Goal: Task Accomplishment & Management: Manage account settings

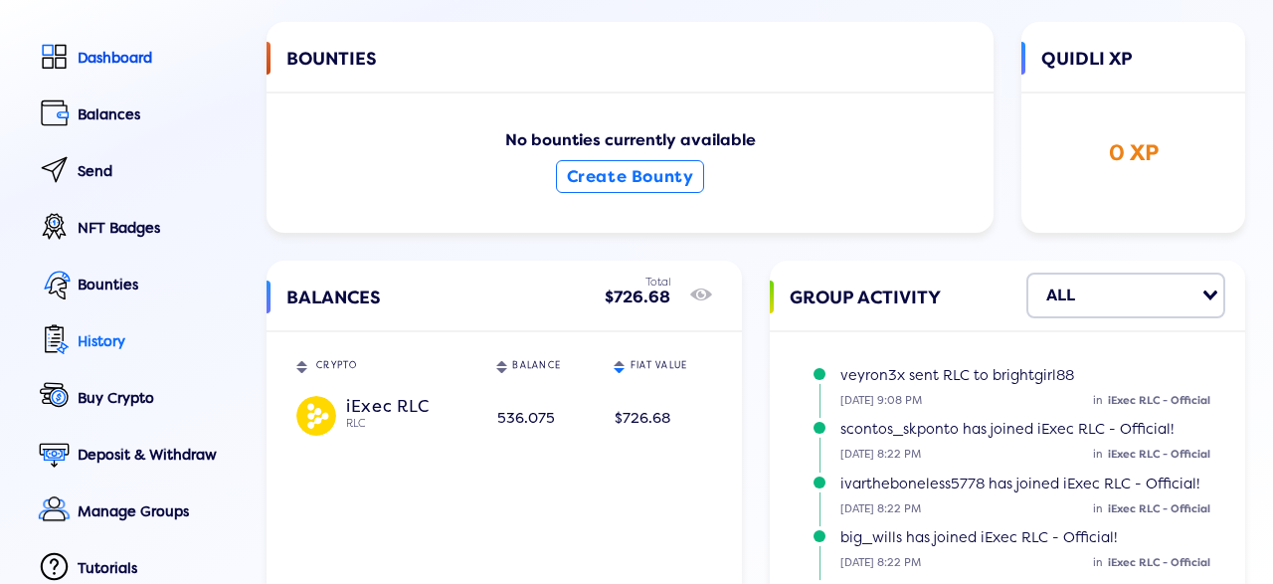
scroll to position [135, 0]
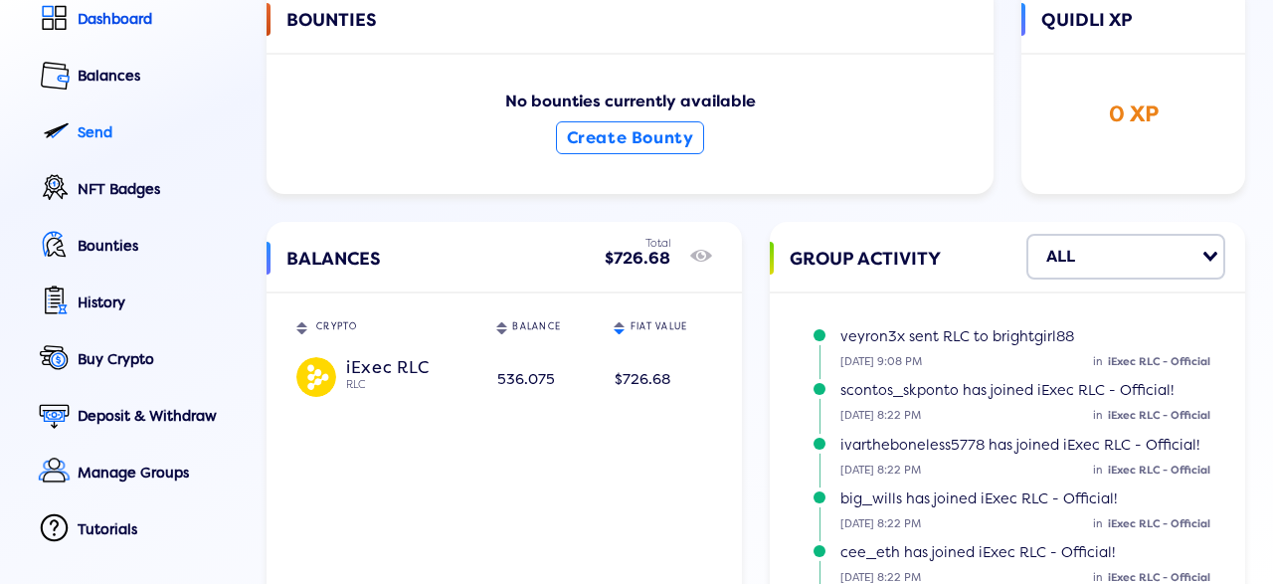
click at [108, 141] on div "Send" at bounding box center [158, 132] width 161 height 17
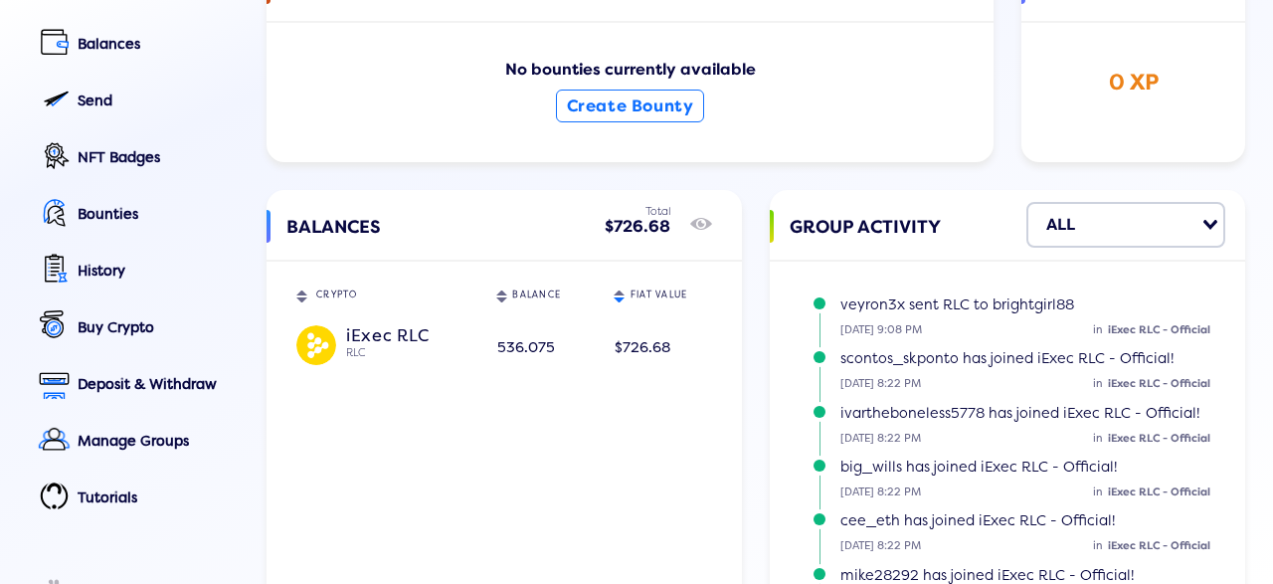
scroll to position [135, 0]
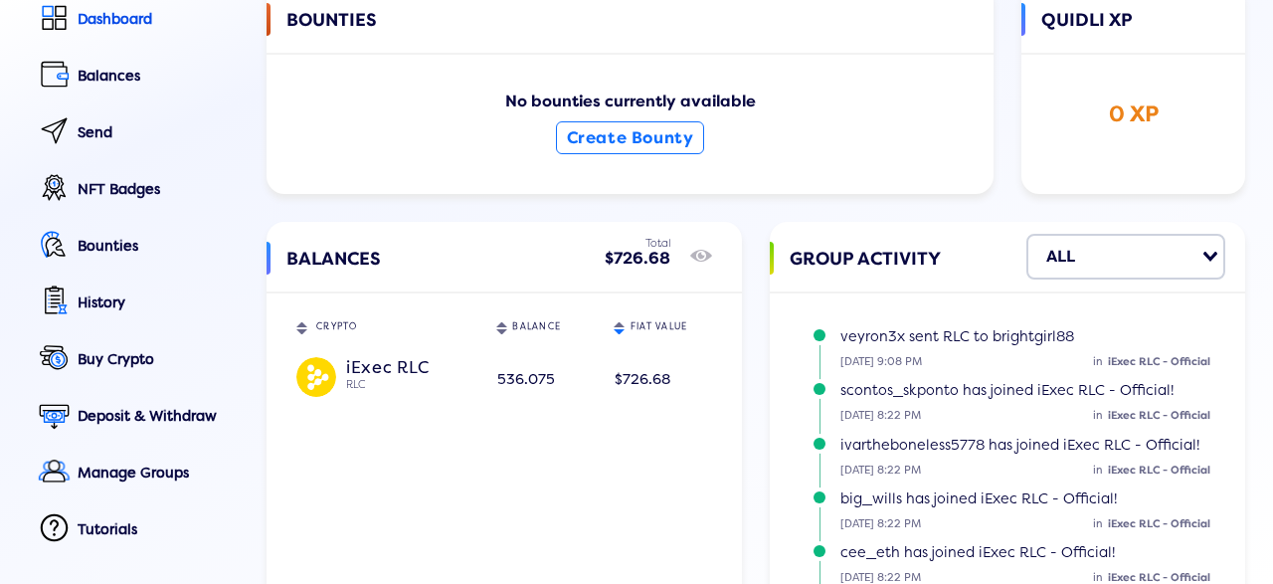
click at [634, 366] on div "$726.68" at bounding box center [663, 379] width 96 height 35
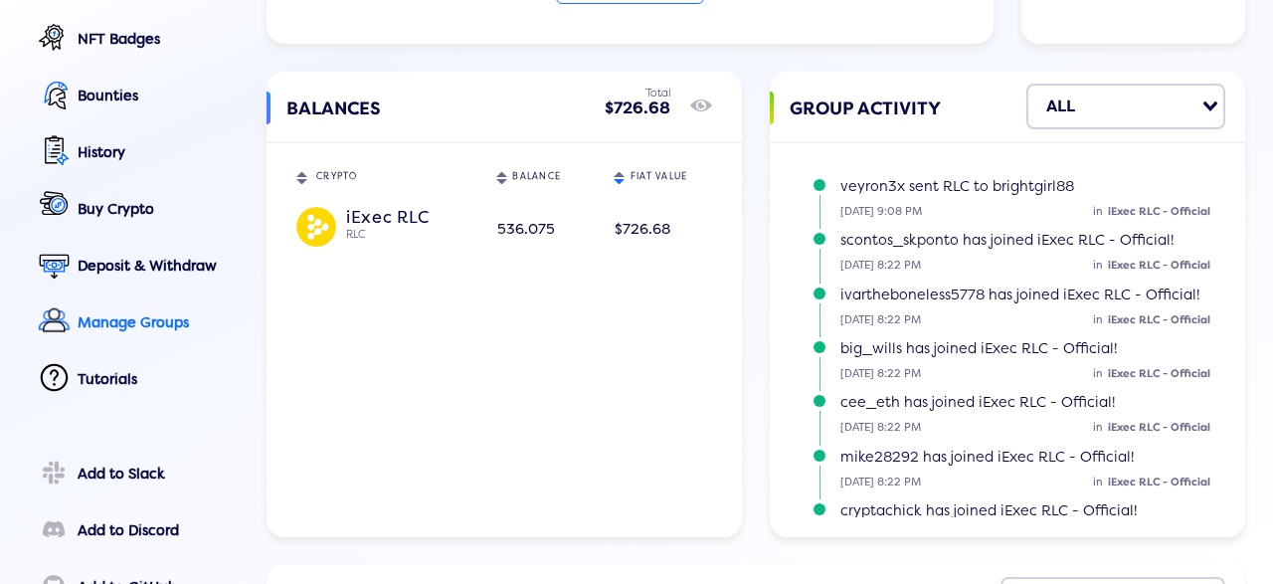
scroll to position [366, 0]
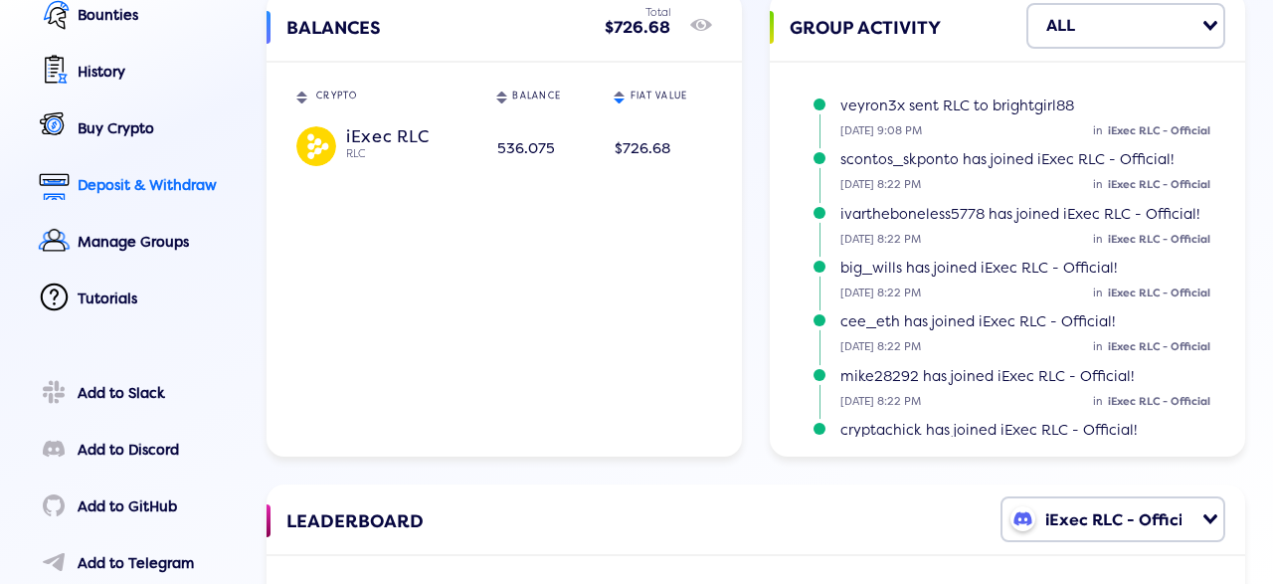
click at [135, 191] on div "Deposit & Withdraw" at bounding box center [158, 185] width 161 height 17
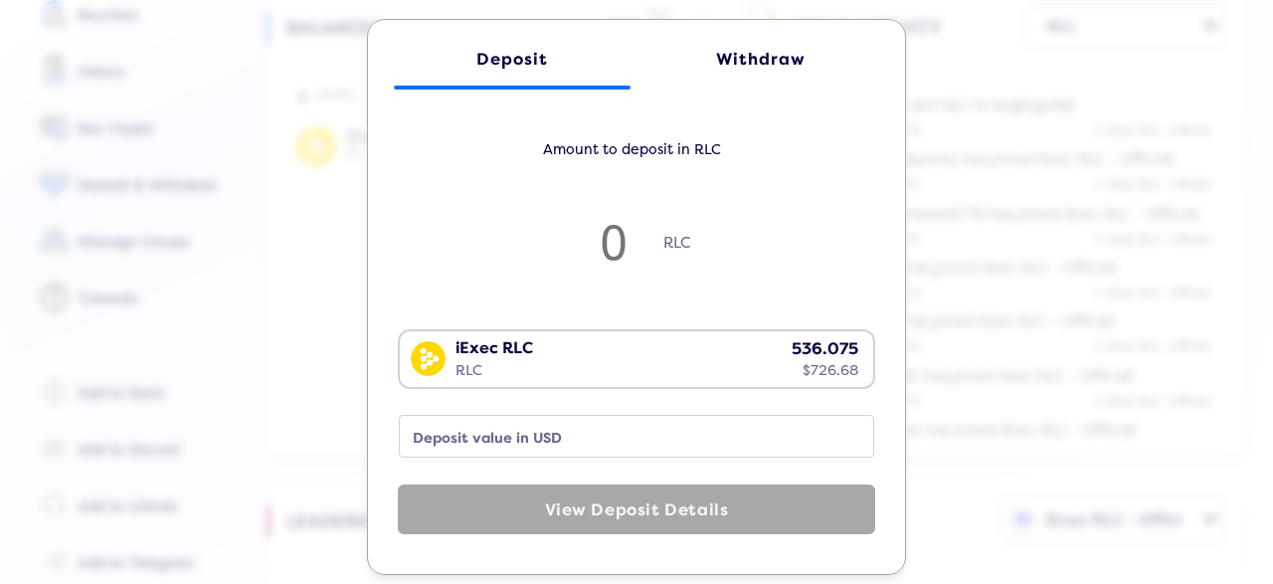
scroll to position [45, 0]
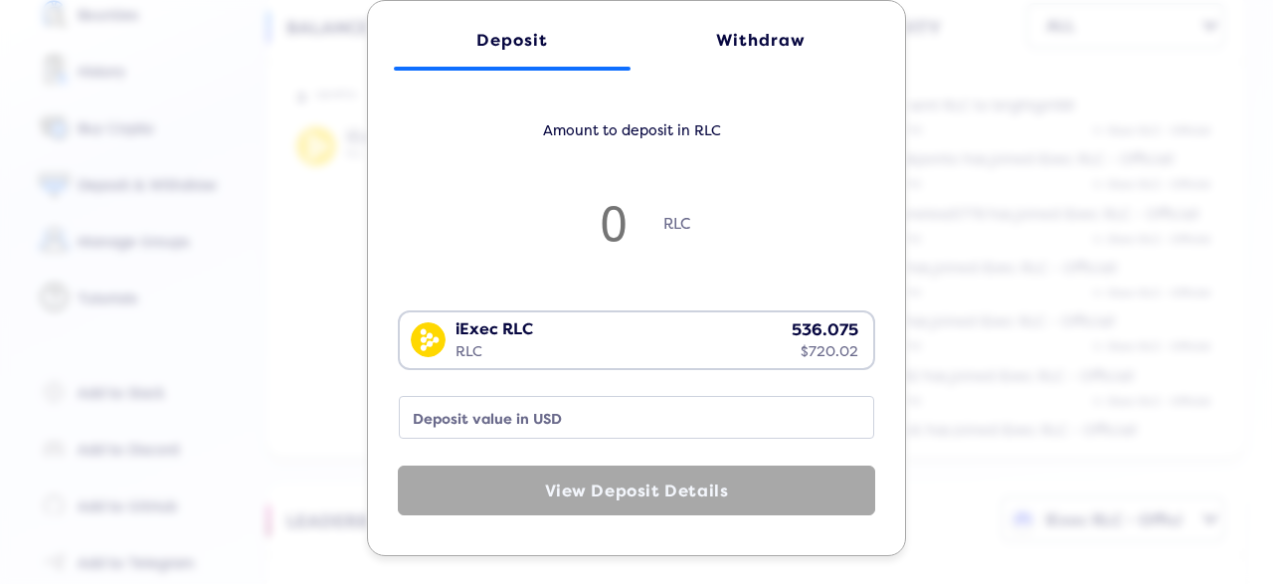
click at [755, 33] on div "Withdraw" at bounding box center [760, 40] width 197 height 19
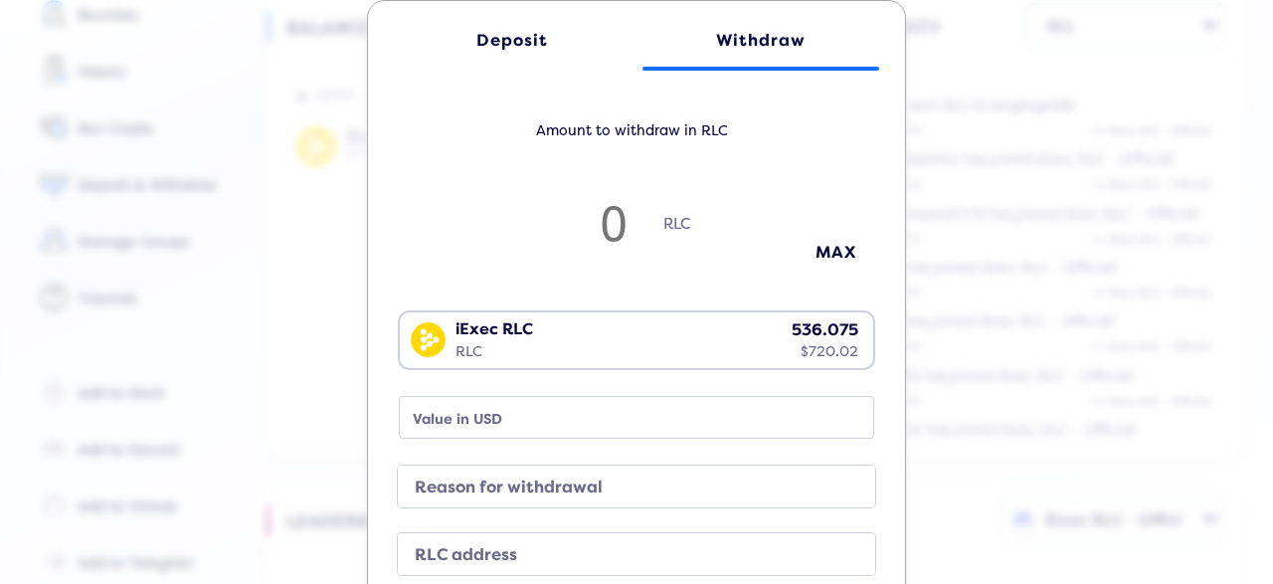
type input "3"
type input "4.06"
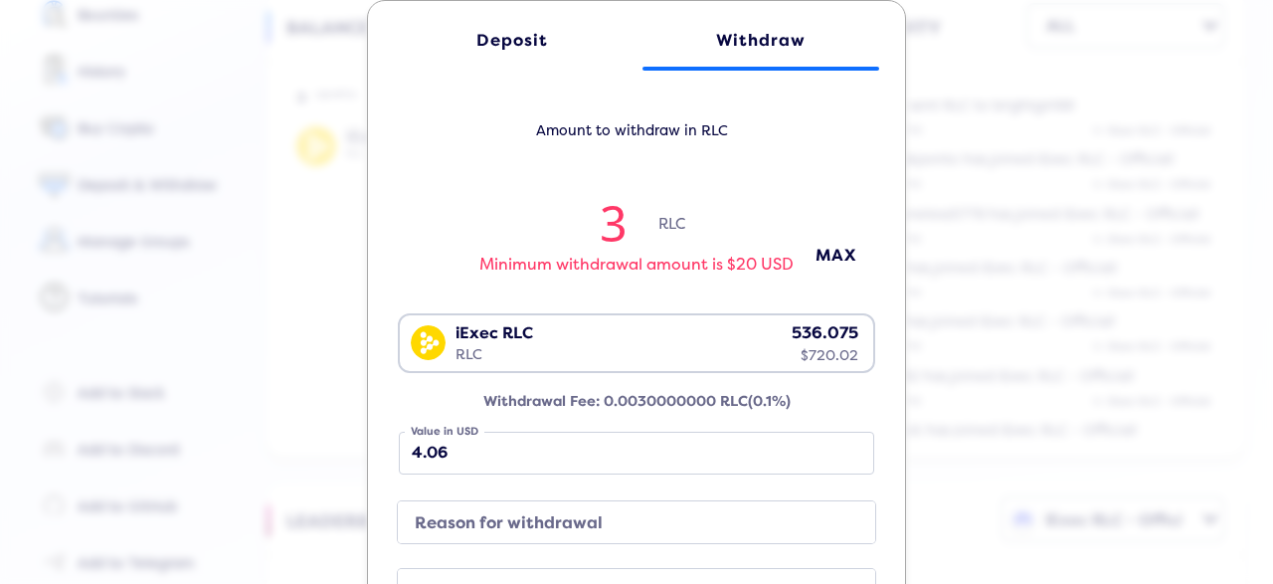
type input "32"
type input "43.37"
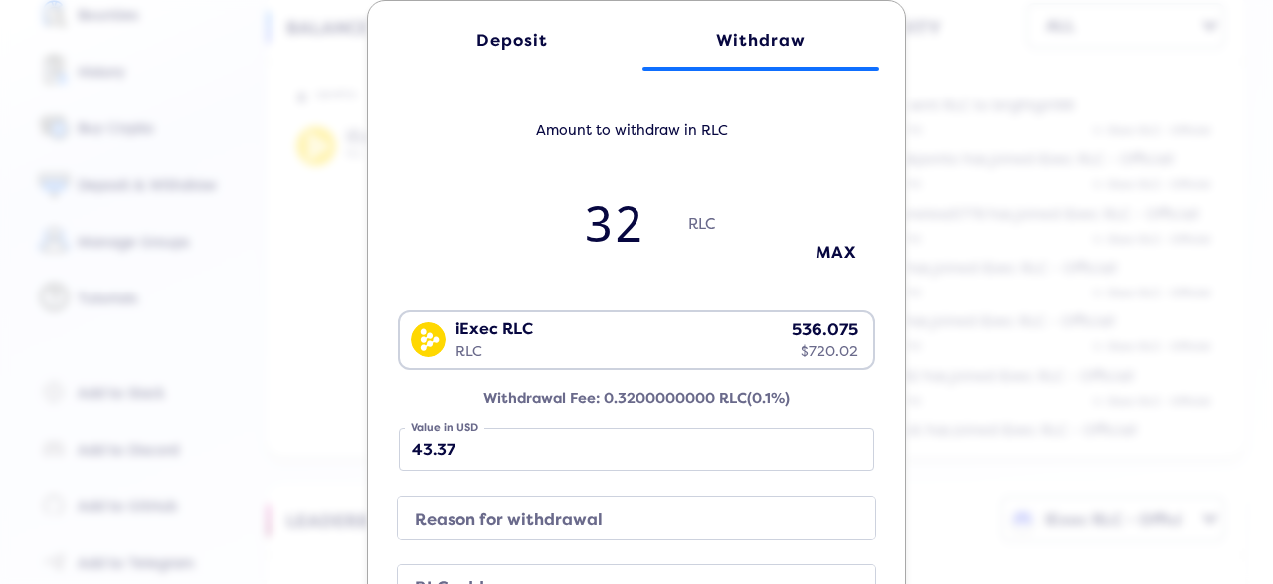
type input "320"
type input "433.77"
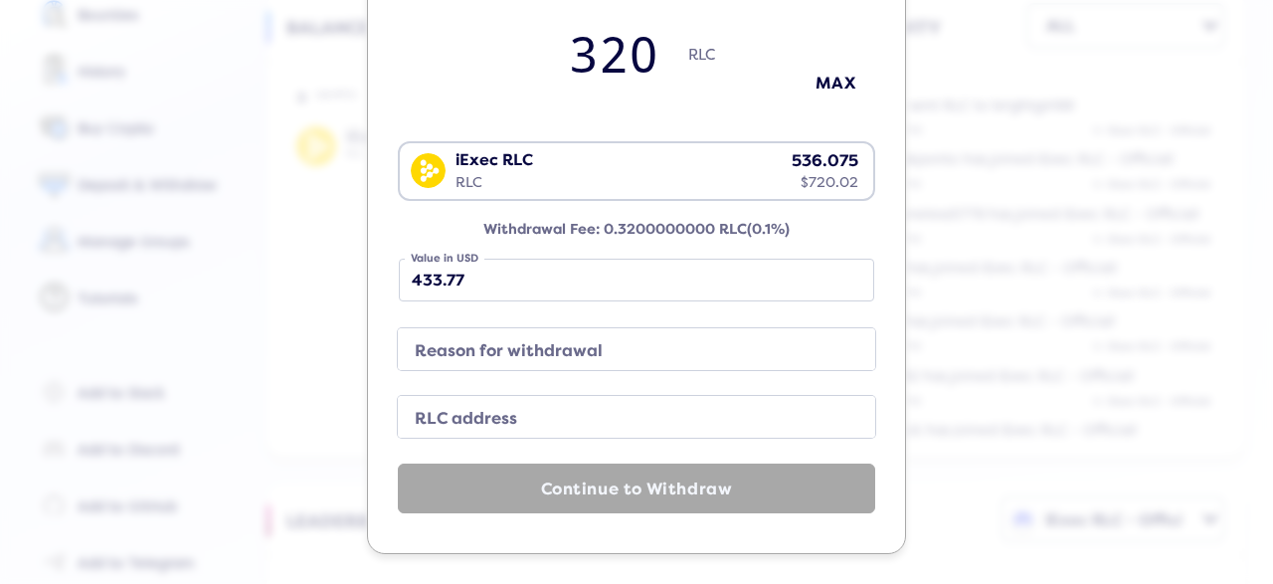
scroll to position [225, 0]
type input "320"
click at [600, 345] on label "Reason for withdrawal" at bounding box center [621, 351] width 430 height 28
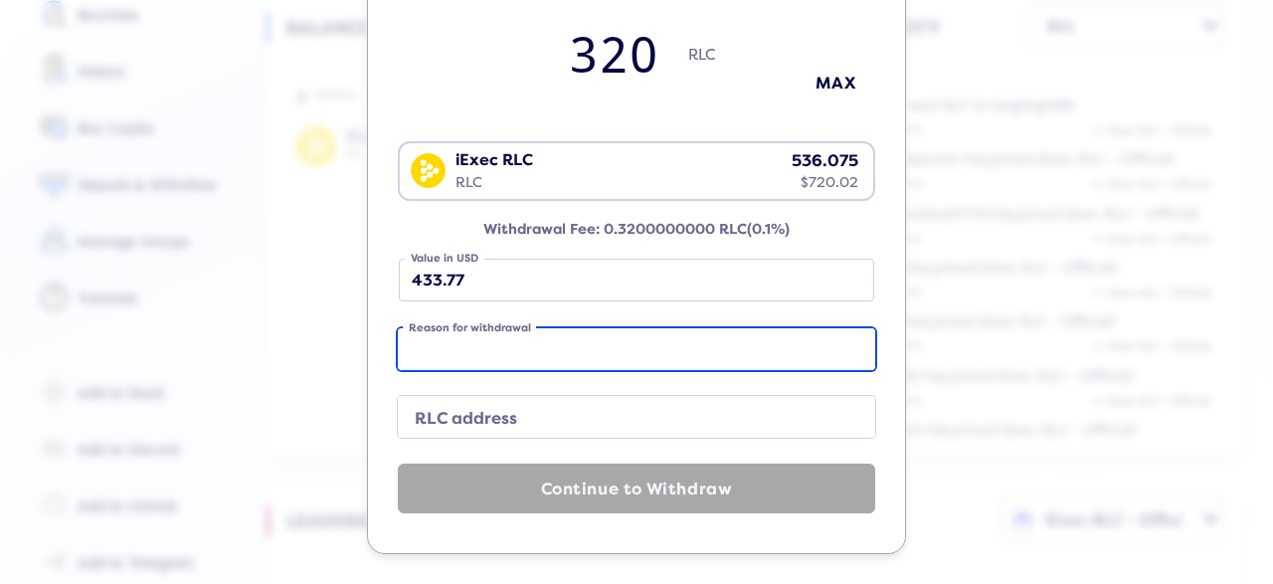
click at [600, 345] on input "Reason for withdrawal" at bounding box center [636, 349] width 477 height 42
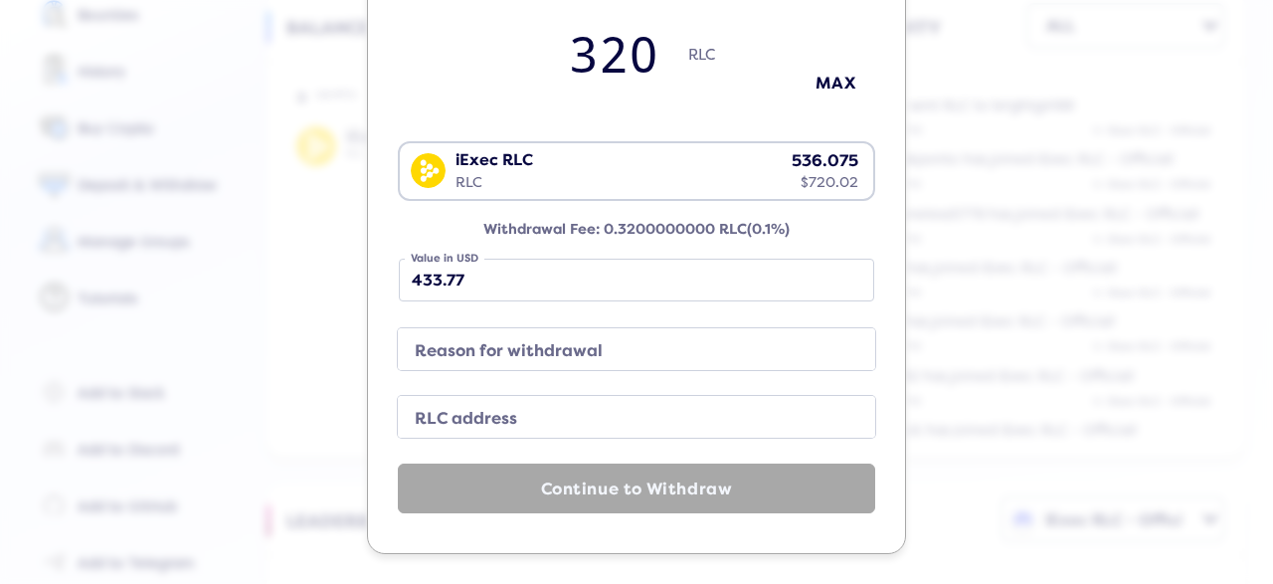
click at [562, 418] on label "RLC address" at bounding box center [621, 419] width 430 height 28
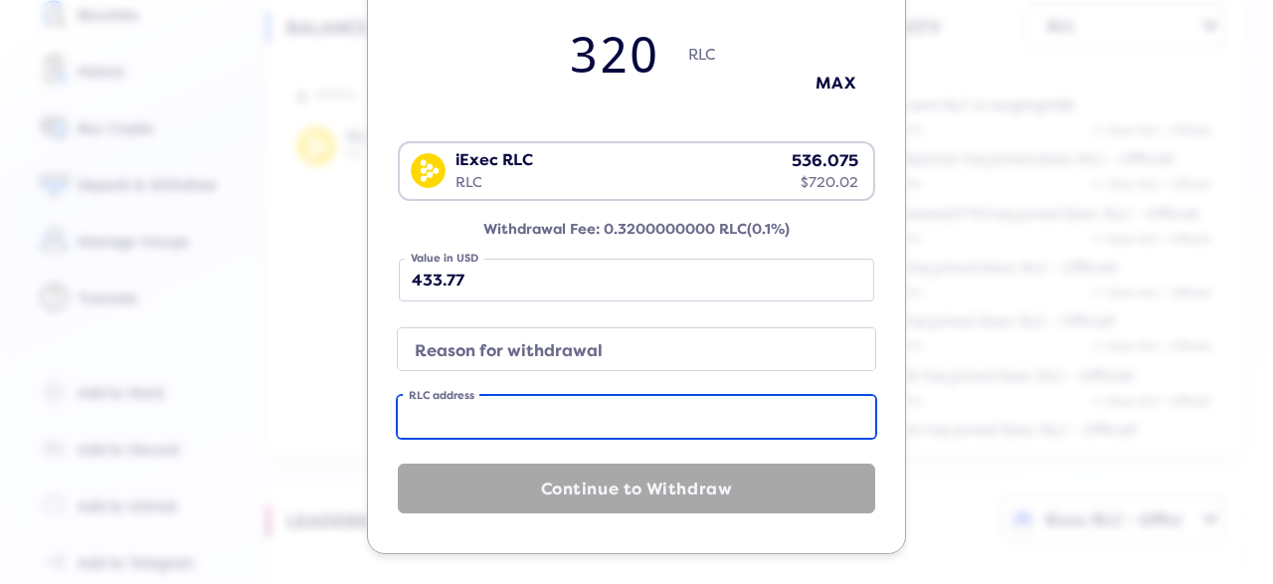
click at [562, 418] on input "RLC address" at bounding box center [636, 417] width 477 height 42
paste input "0xa6cb9bd91f2f1cf82c96005bb7c924fa37906007"
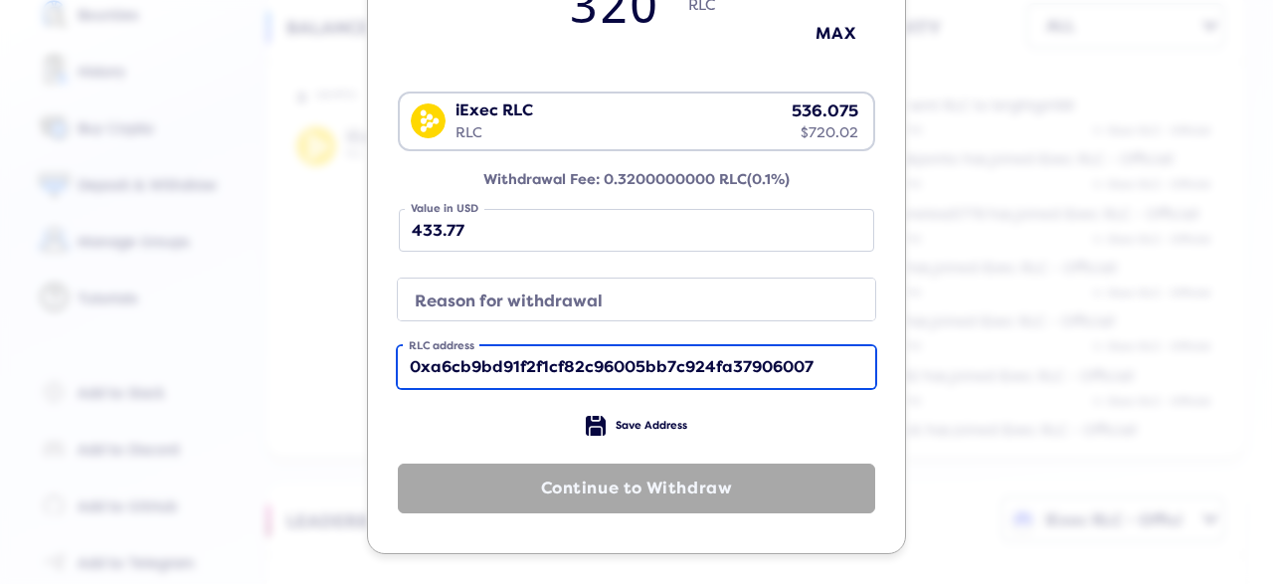
scroll to position [138, 0]
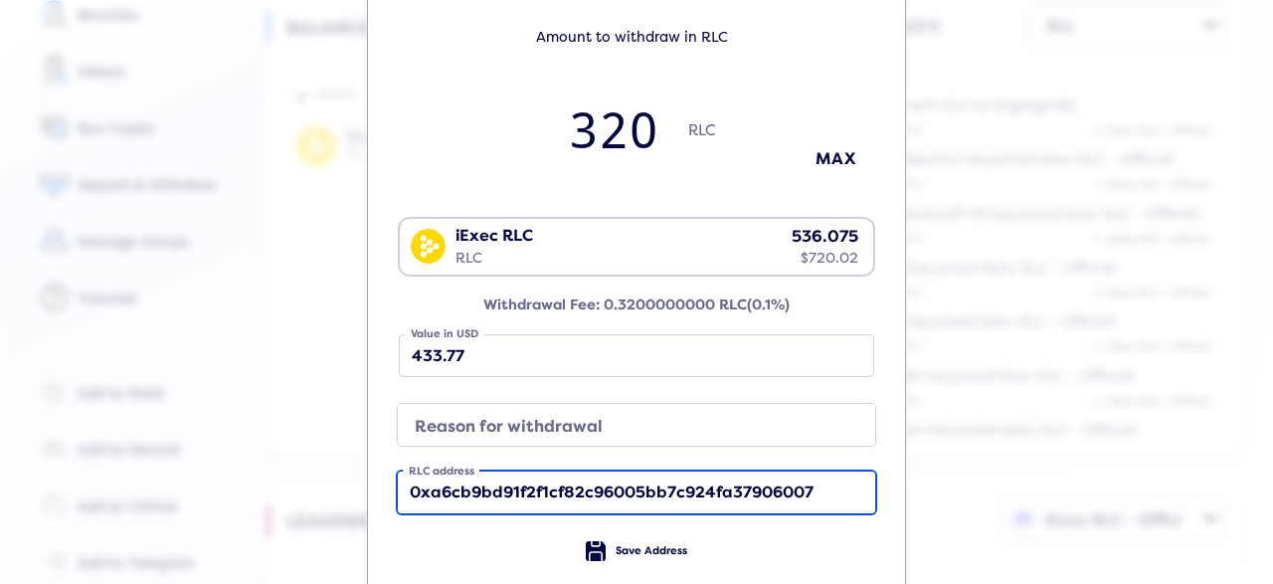
type input "0xa6cb9bd91f2f1cf82c96005bb7c924fa37906007"
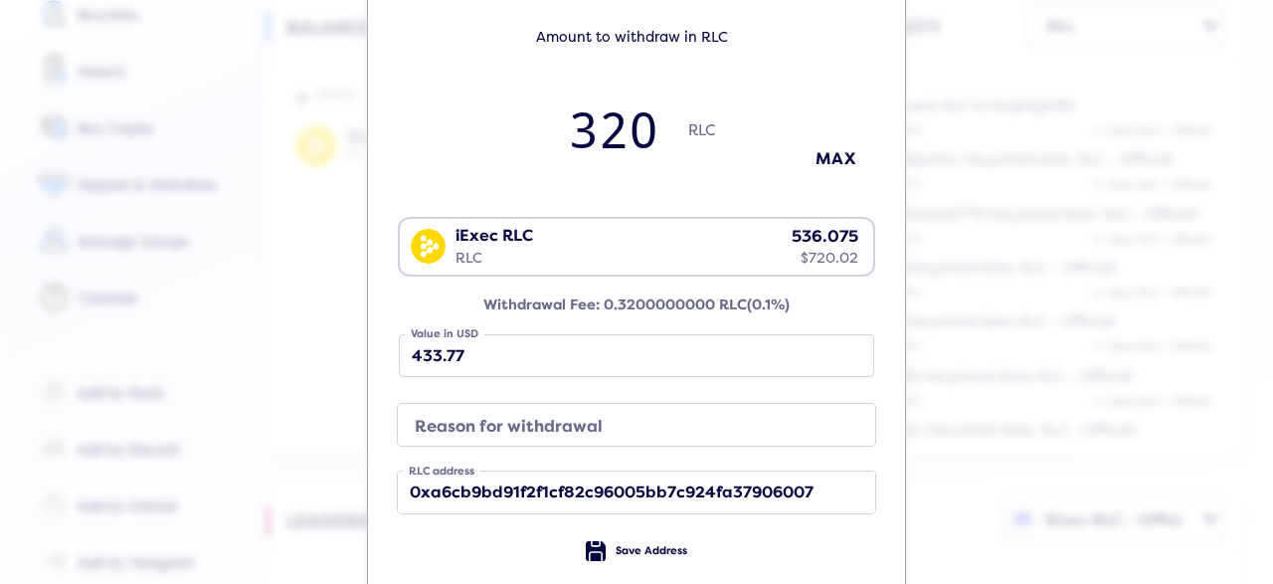
click at [583, 118] on input "320" at bounding box center [613, 129] width 149 height 66
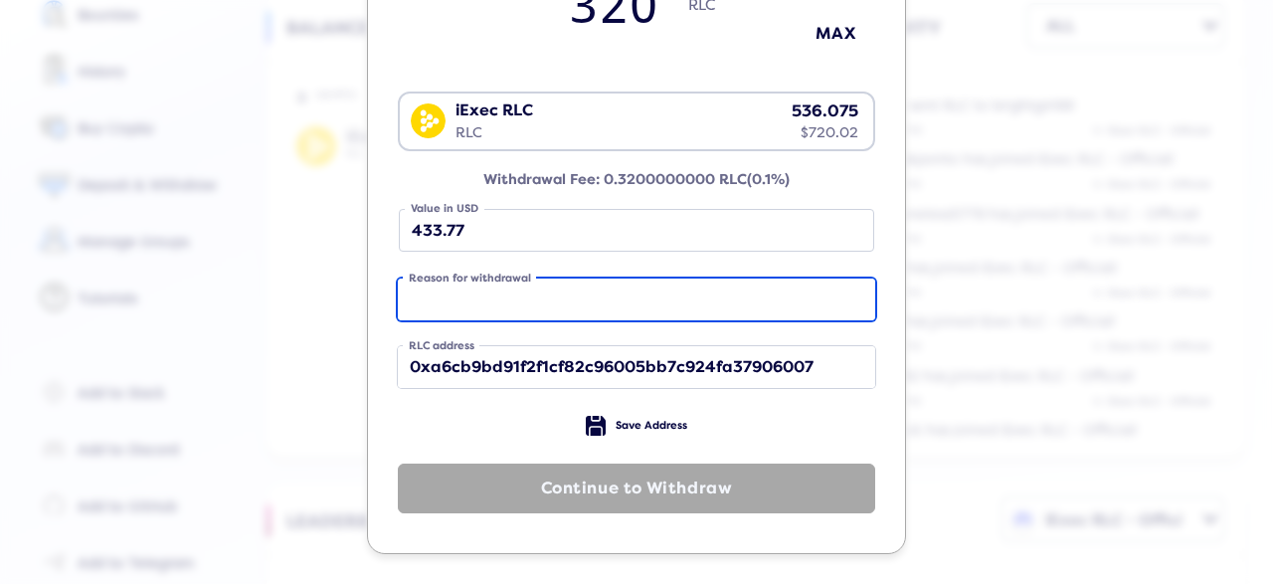
click at [564, 279] on input "Reason for withdrawal" at bounding box center [636, 300] width 477 height 42
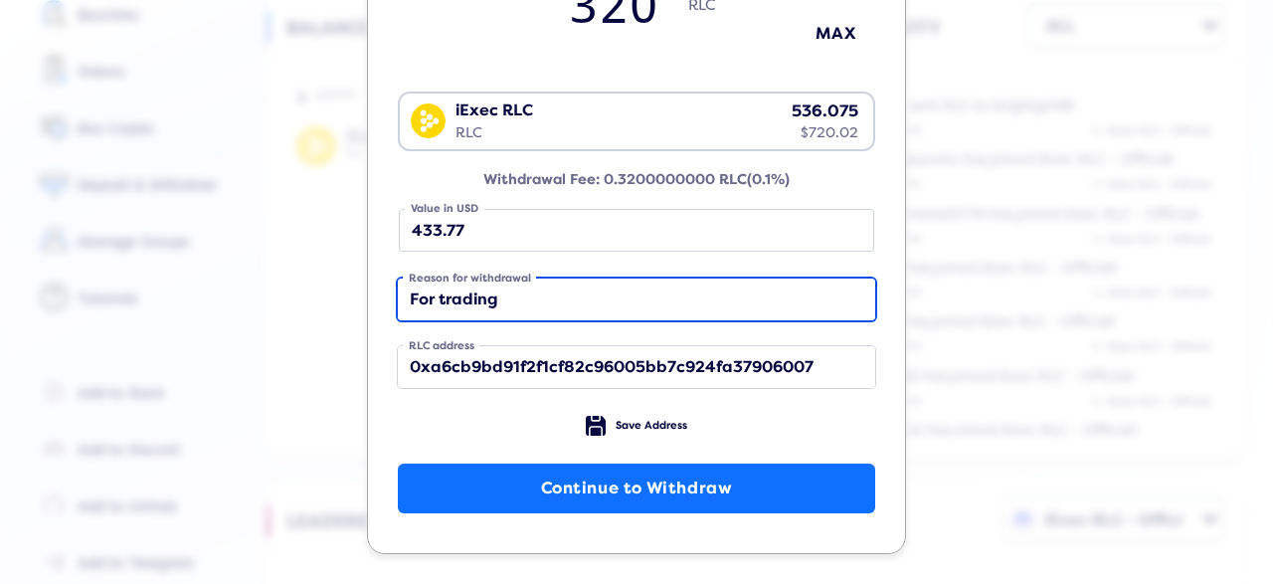
scroll to position [138, 0]
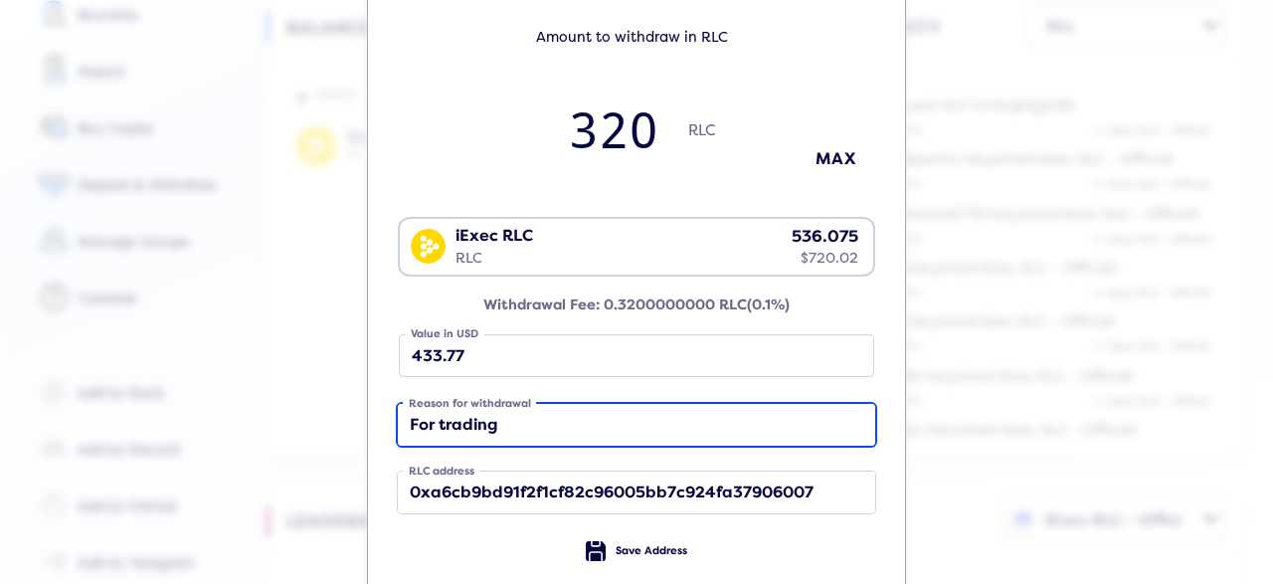
type input "For trading"
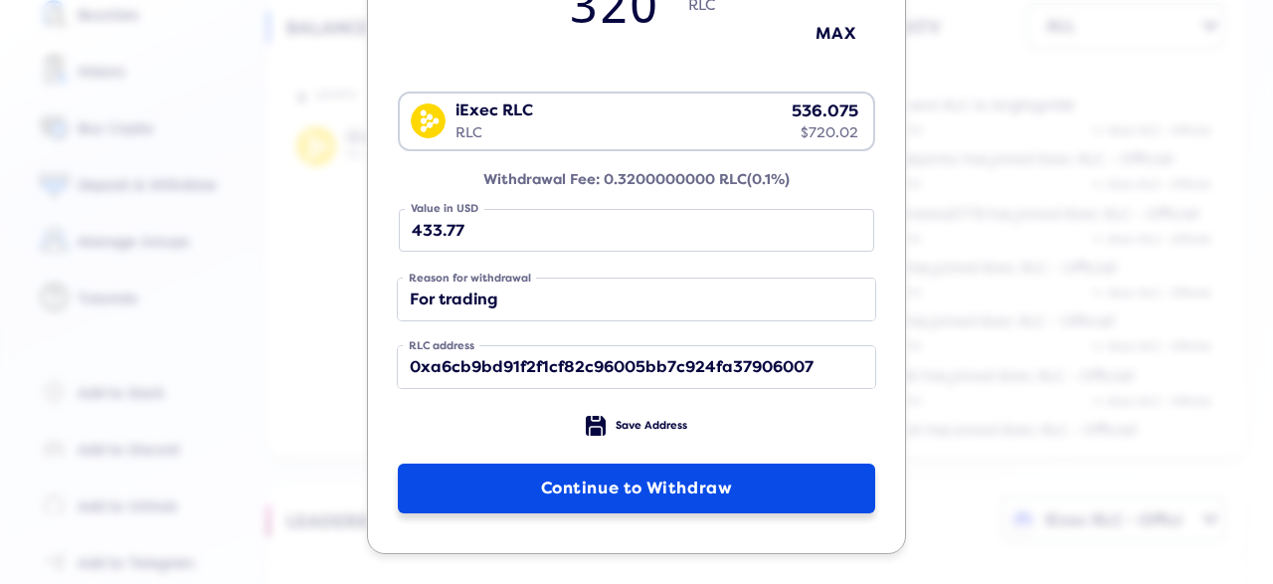
click at [668, 488] on button "Continue to Withdraw" at bounding box center [636, 489] width 477 height 50
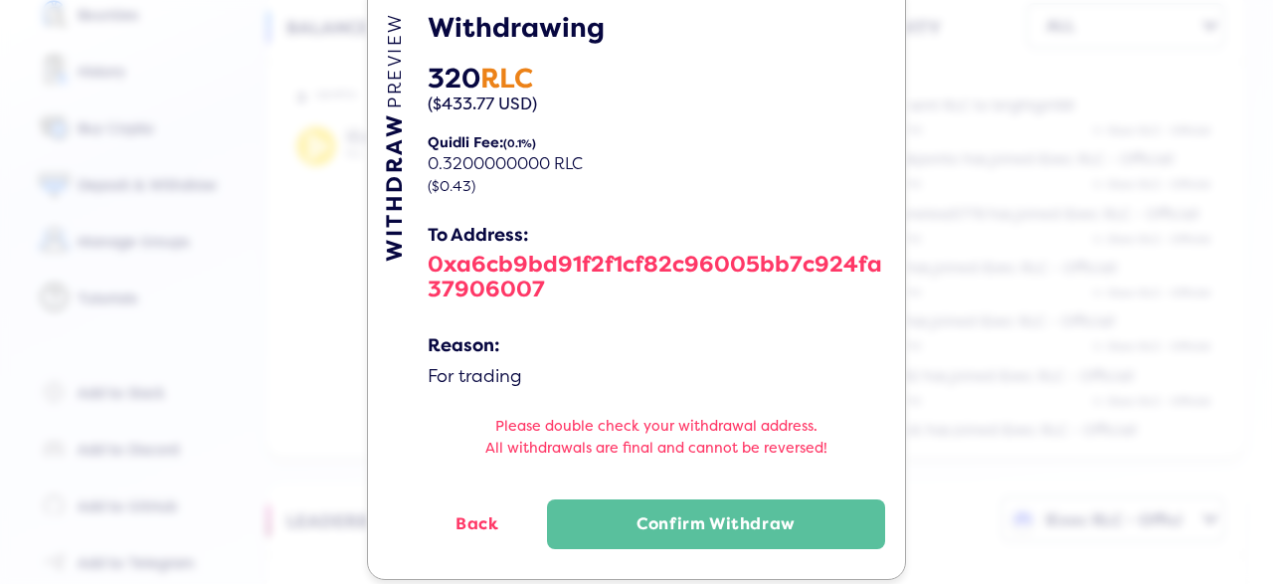
scroll to position [88, 0]
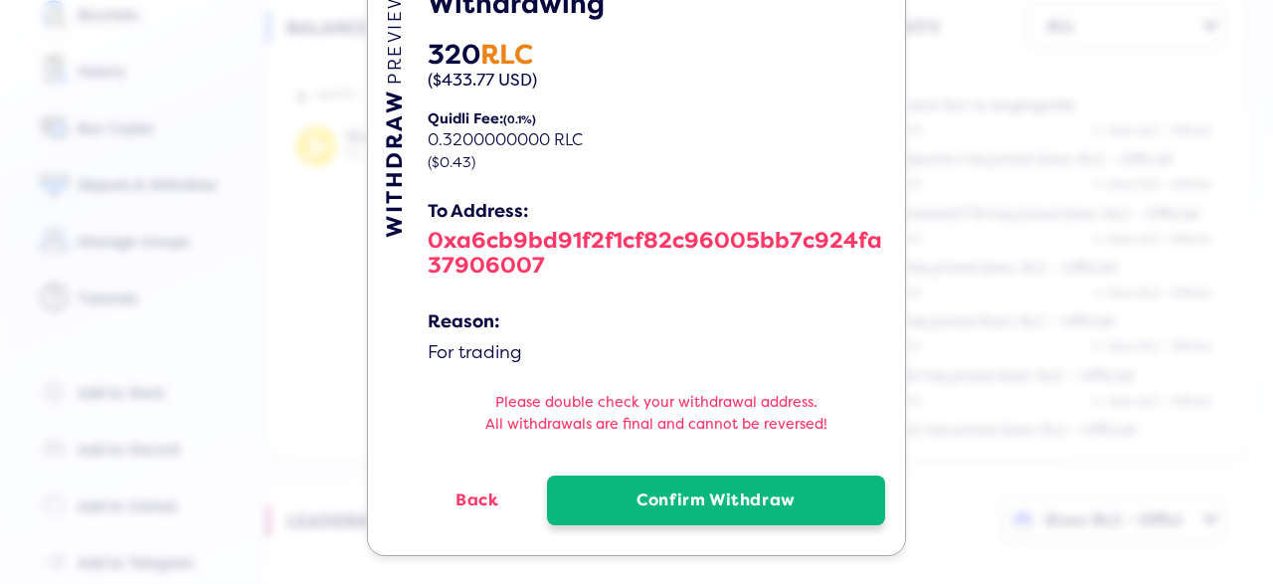
click at [673, 494] on button "Confirm Withdraw" at bounding box center [716, 500] width 338 height 50
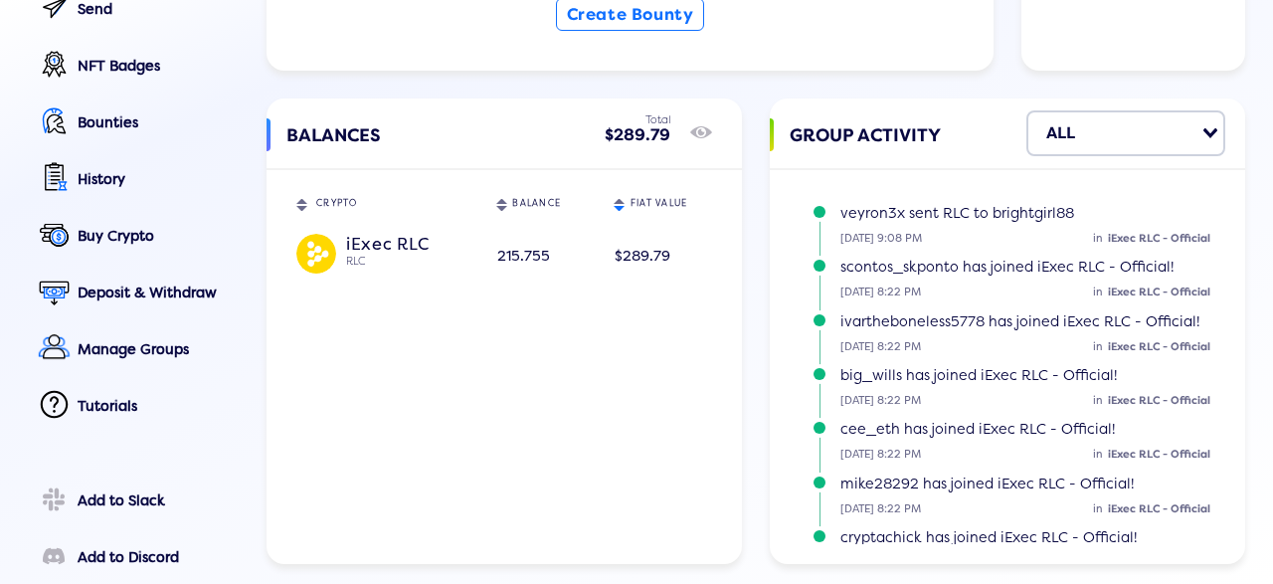
scroll to position [135, 0]
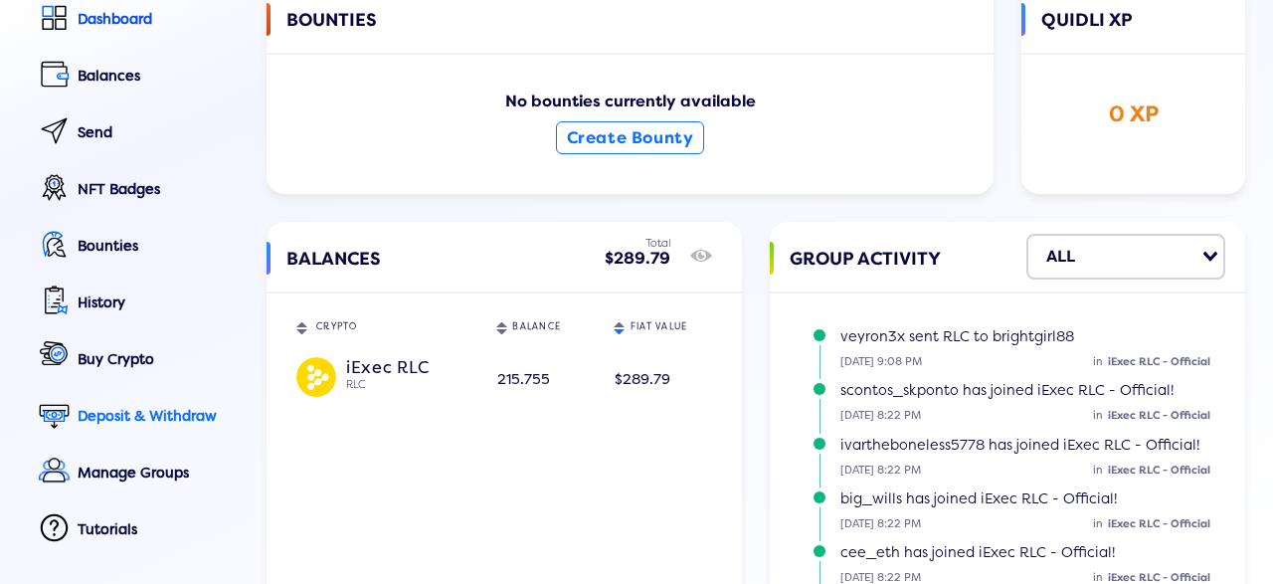
click at [142, 417] on div "Deposit & Withdraw" at bounding box center [158, 416] width 161 height 17
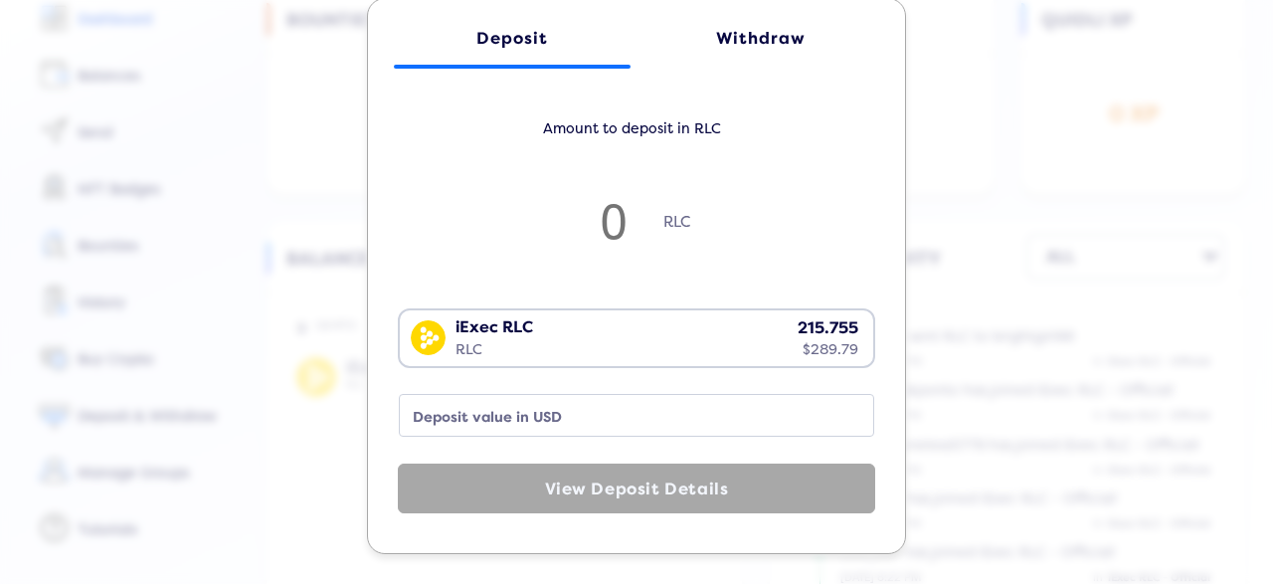
scroll to position [0, 0]
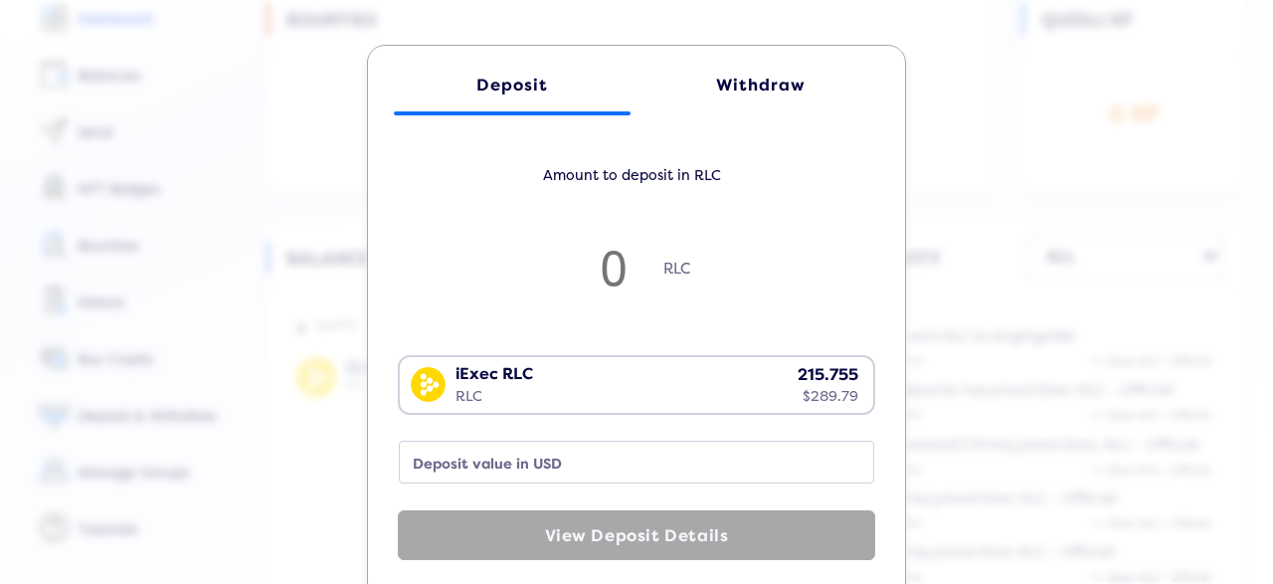
click at [789, 100] on link "Withdraw" at bounding box center [761, 86] width 237 height 60
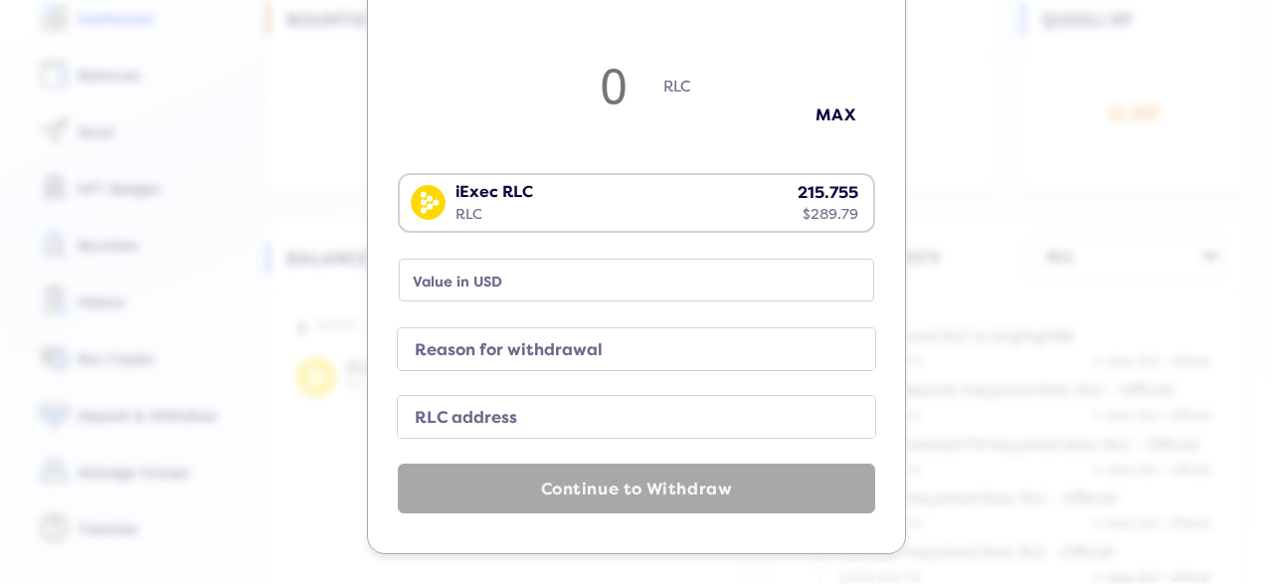
click at [990, 354] on div "Deposit Withdraw Amount to withdraw in RLC RLC MAX iExec RLC RLC 215.755 $289.7…" at bounding box center [636, 292] width 1273 height 584
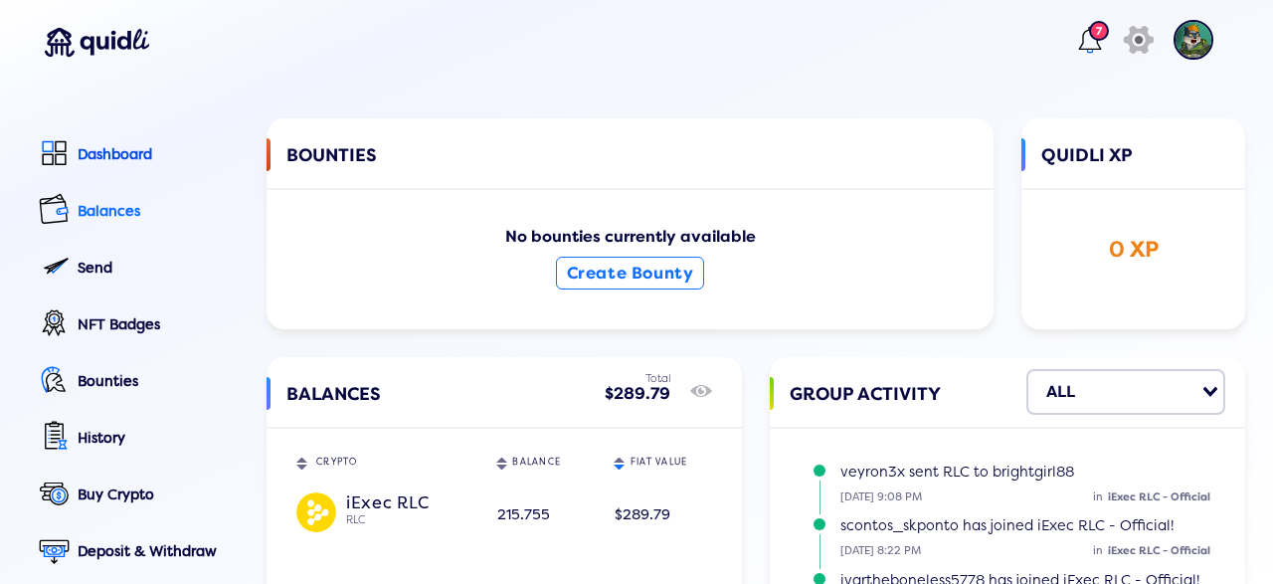
click at [111, 214] on div "Balances" at bounding box center [158, 211] width 161 height 17
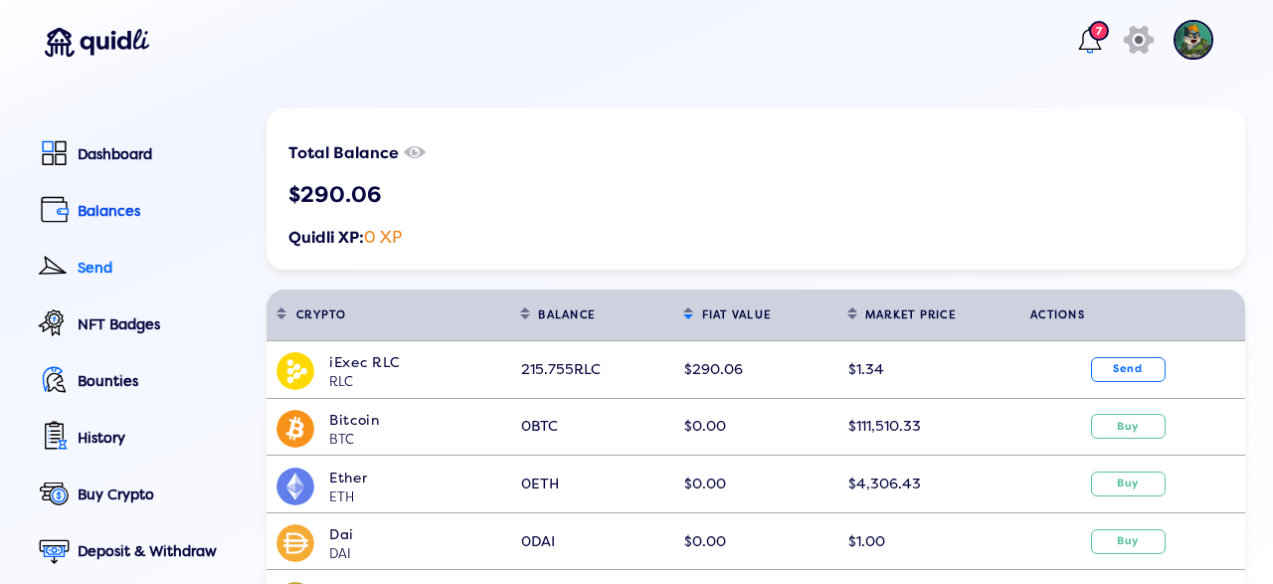
click at [100, 264] on div "Send" at bounding box center [158, 268] width 161 height 17
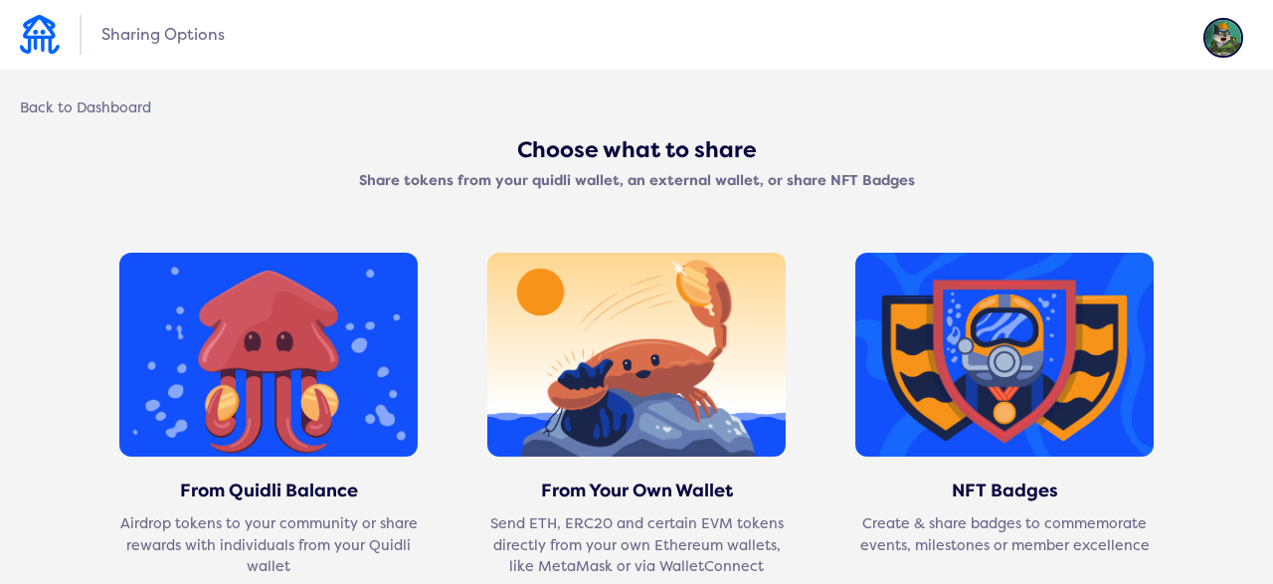
click at [115, 129] on div "Back to Dashboard Choose what to share Share tokens from your quidli wallet, an…" at bounding box center [636, 475] width 1273 height 715
click at [111, 118] on div "Sharing Options Back to Dashboard Choose what to share Share tokens from your q…" at bounding box center [636, 441] width 1273 height 883
click at [116, 110] on div "Back to Dashboard" at bounding box center [85, 108] width 131 height 18
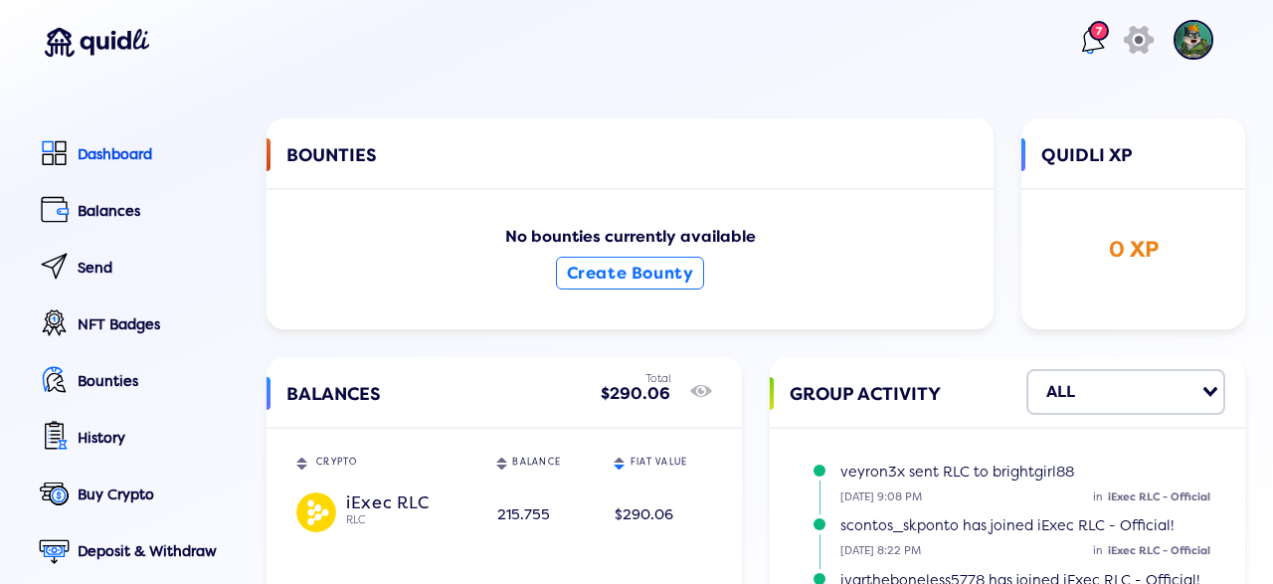
click at [1096, 41] on div "7" at bounding box center [1099, 31] width 20 height 20
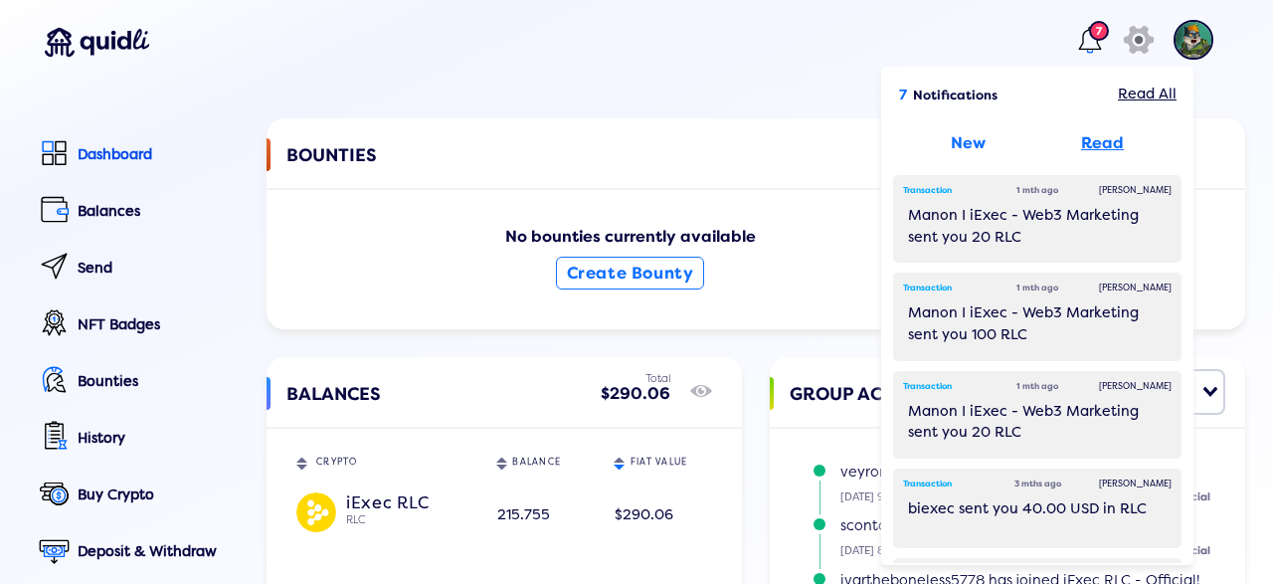
click at [1100, 144] on div "Read" at bounding box center [1102, 143] width 43 height 24
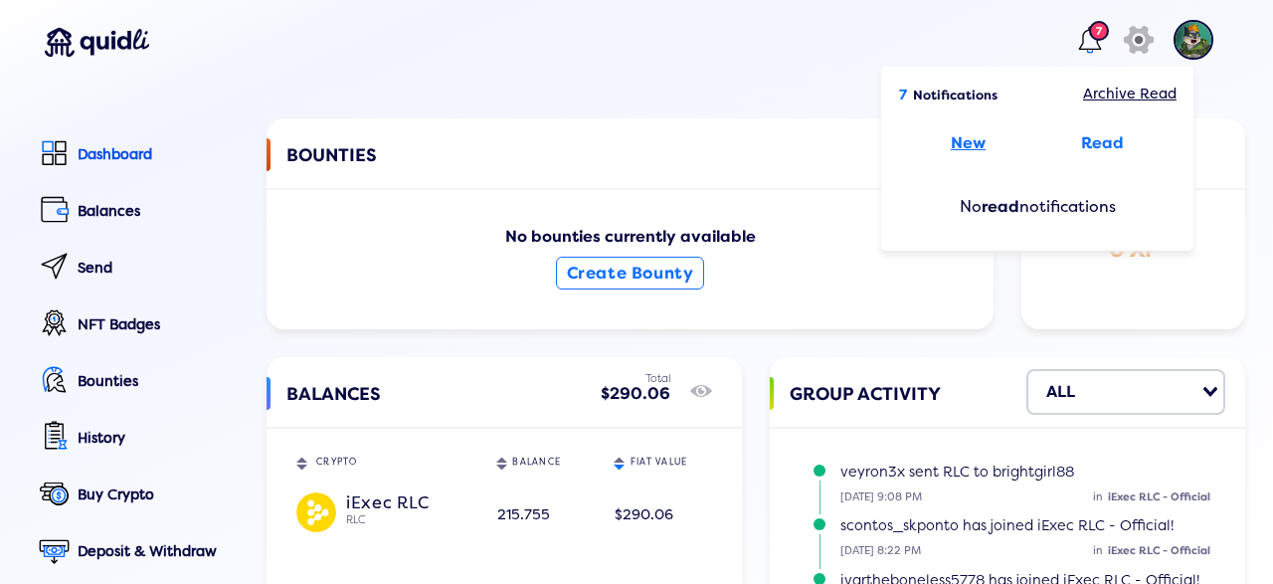
click at [960, 138] on div "New" at bounding box center [968, 143] width 35 height 24
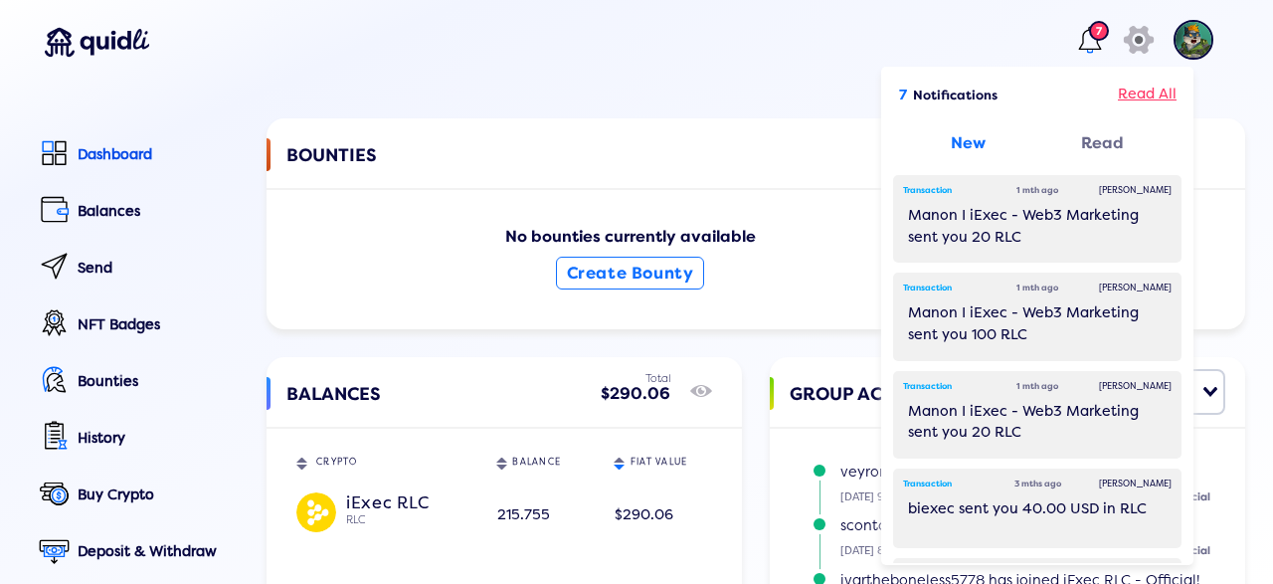
click at [1136, 97] on div "Read All" at bounding box center [1147, 95] width 59 height 23
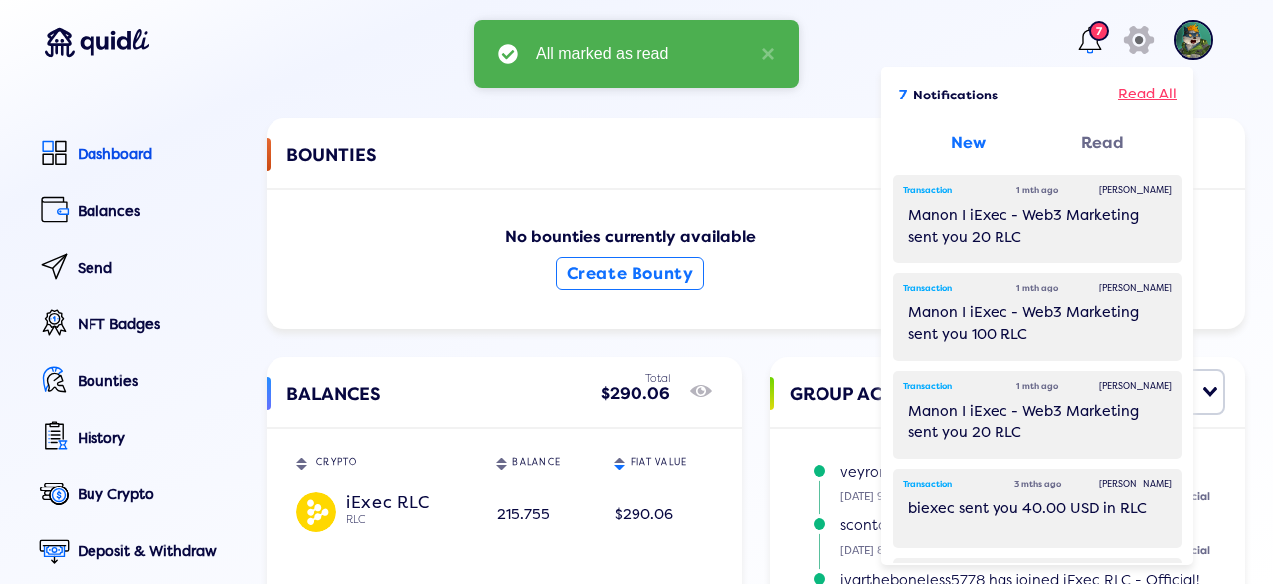
click at [1140, 93] on div "Read All" at bounding box center [1147, 95] width 59 height 23
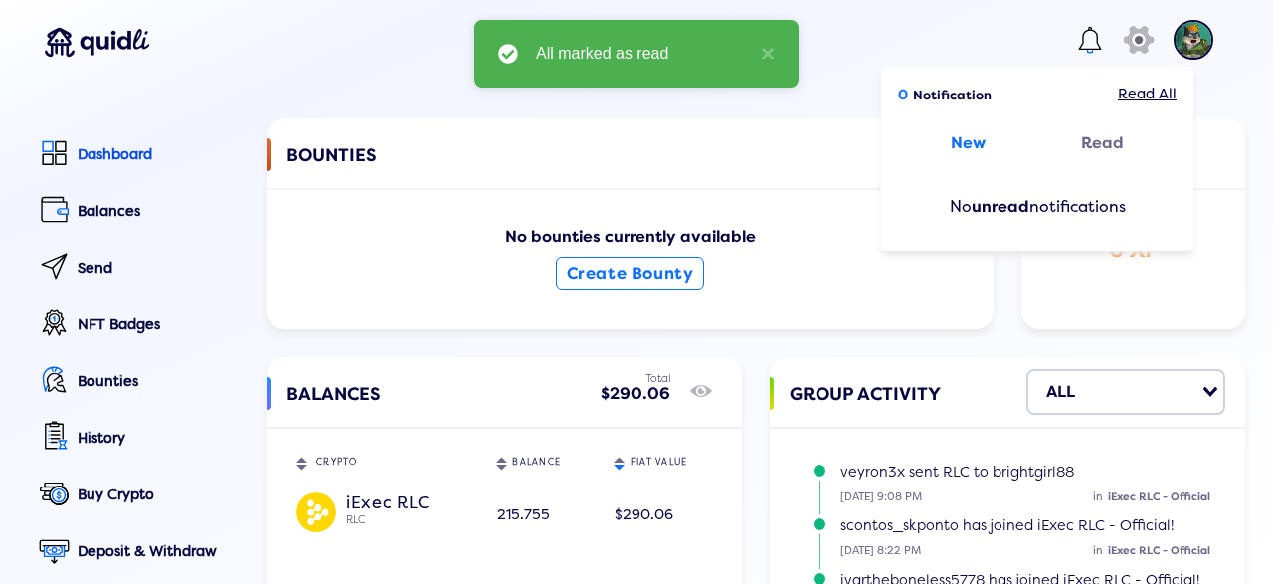
click at [1193, 47] on img at bounding box center [1194, 40] width 40 height 40
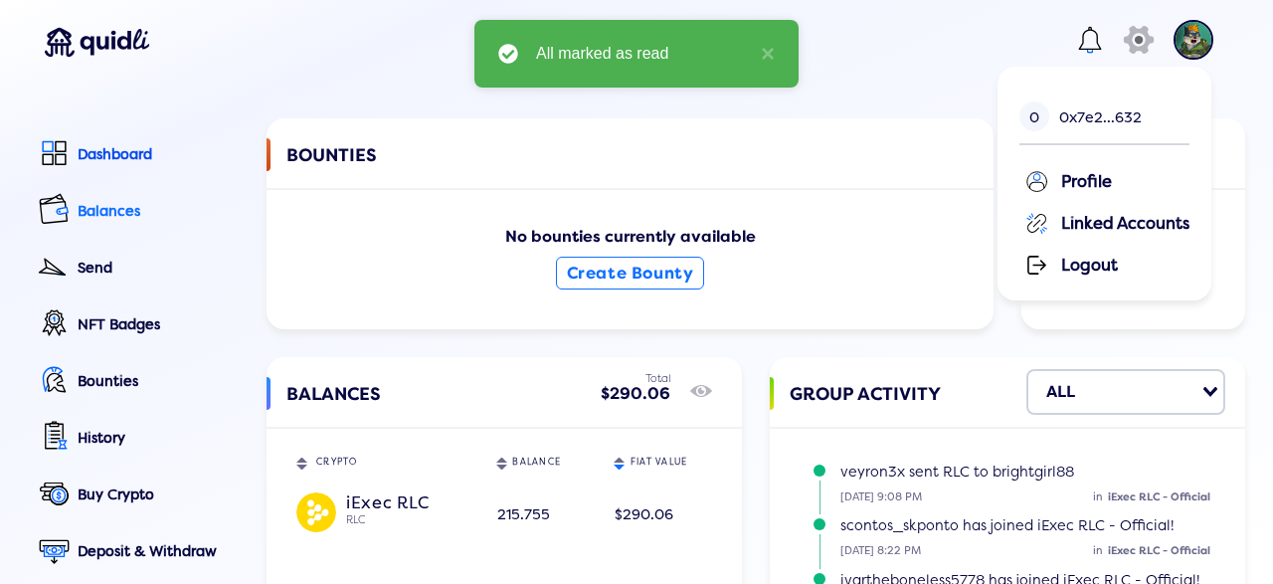
click at [78, 213] on div "Balances" at bounding box center [158, 211] width 161 height 17
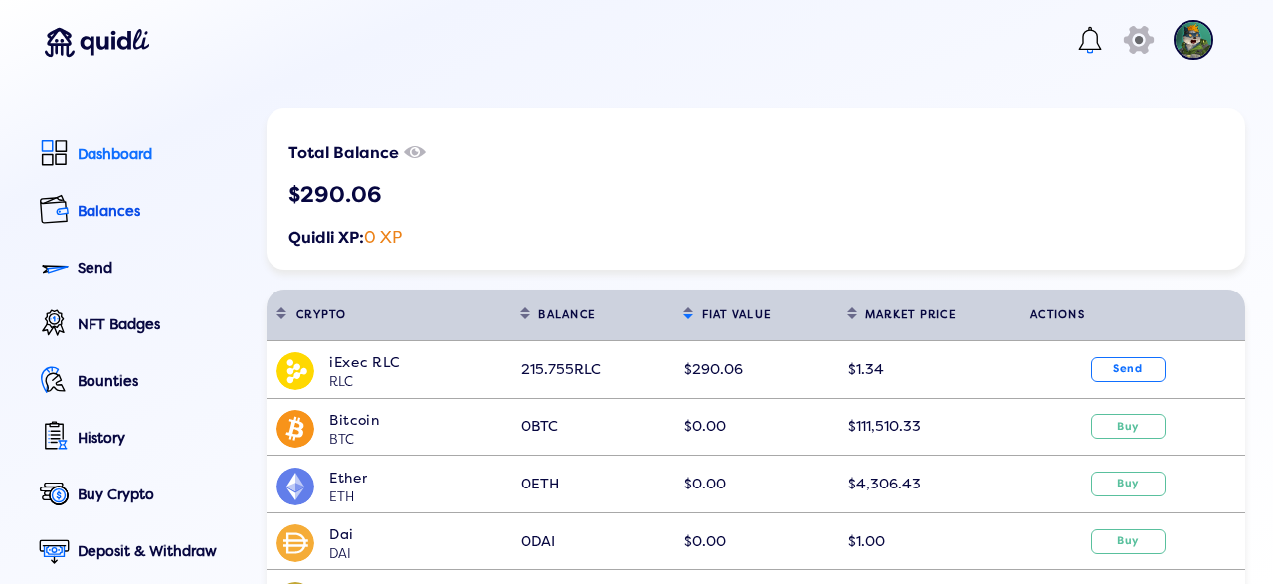
click at [121, 140] on link "Dashboard" at bounding box center [136, 155] width 206 height 45
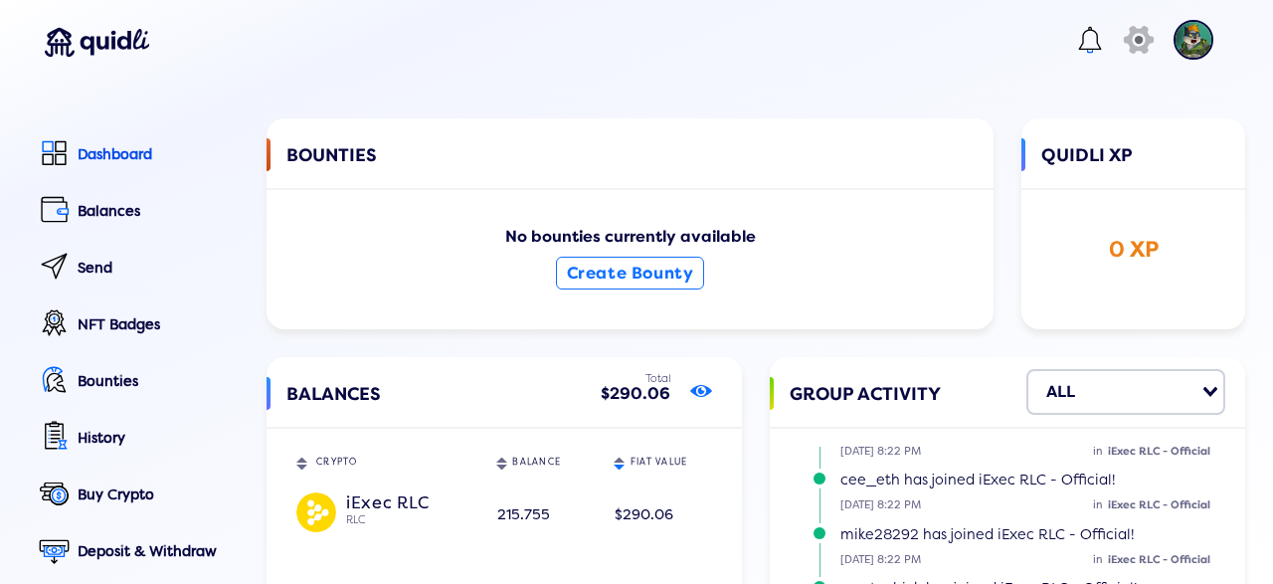
click at [710, 389] on icon "show/hide" at bounding box center [701, 391] width 22 height 28
click at [700, 391] on icon at bounding box center [701, 390] width 7 height 7
click at [1123, 404] on input "Search for option" at bounding box center [1139, 392] width 117 height 34
click at [994, 269] on div "BOUNTIES No bounties currently available Create Bounty" at bounding box center [630, 223] width 727 height 210
click at [1130, 39] on icon at bounding box center [1138, 40] width 39 height 40
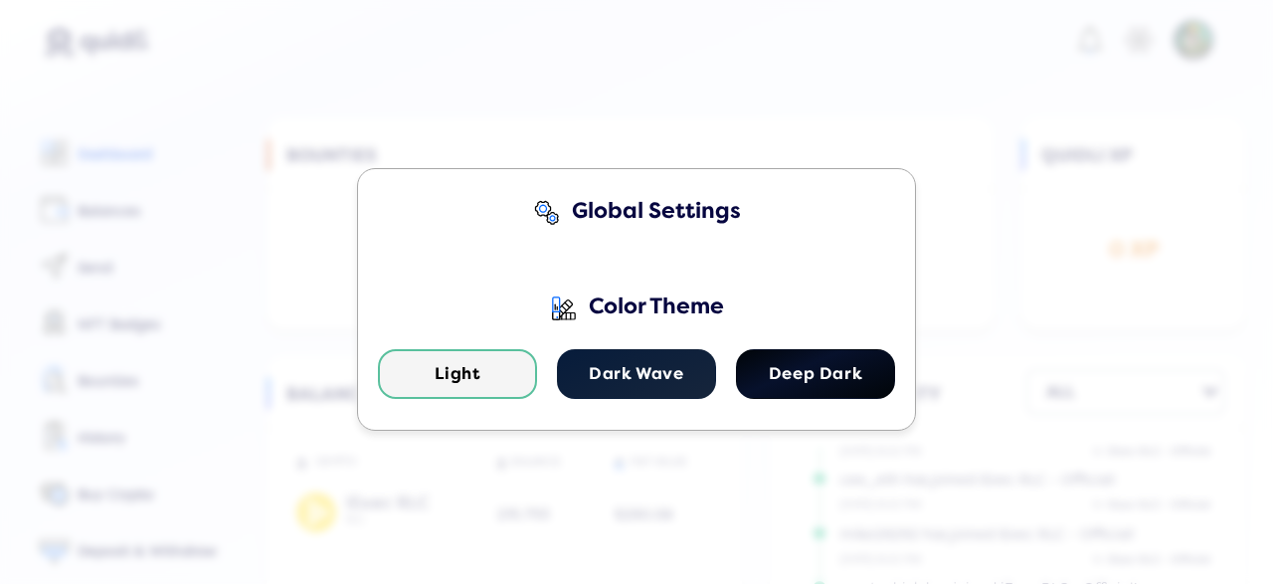
click at [964, 224] on div "Global Settings Color Theme Light Dark Wave Deep Dark" at bounding box center [636, 292] width 1273 height 584
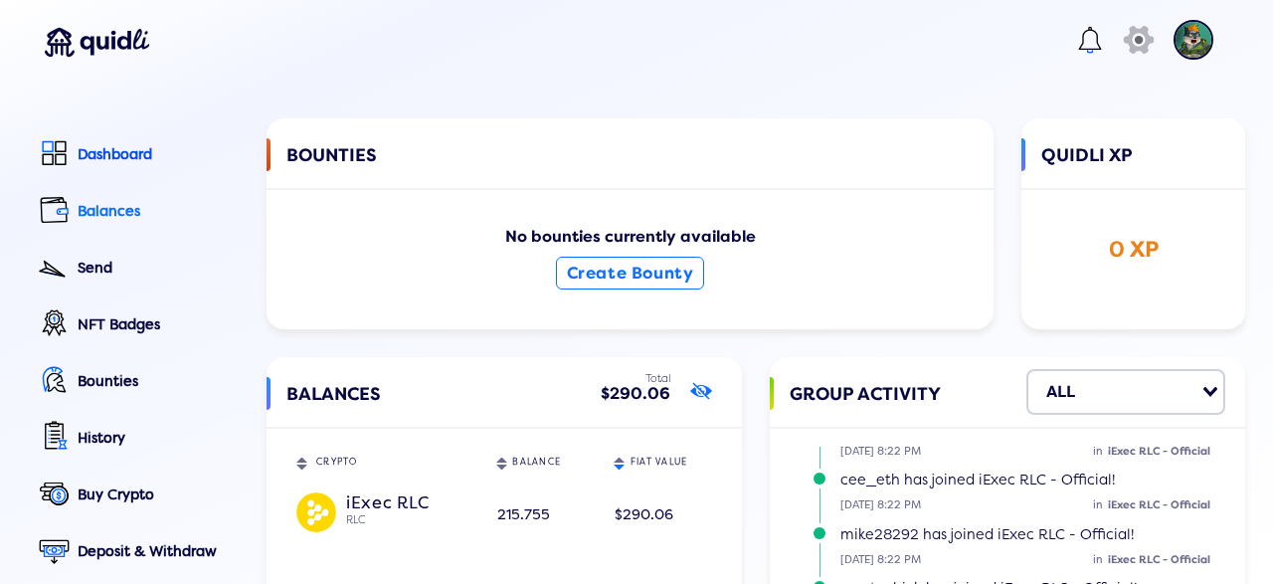
click at [99, 203] on div "Balances" at bounding box center [158, 211] width 161 height 17
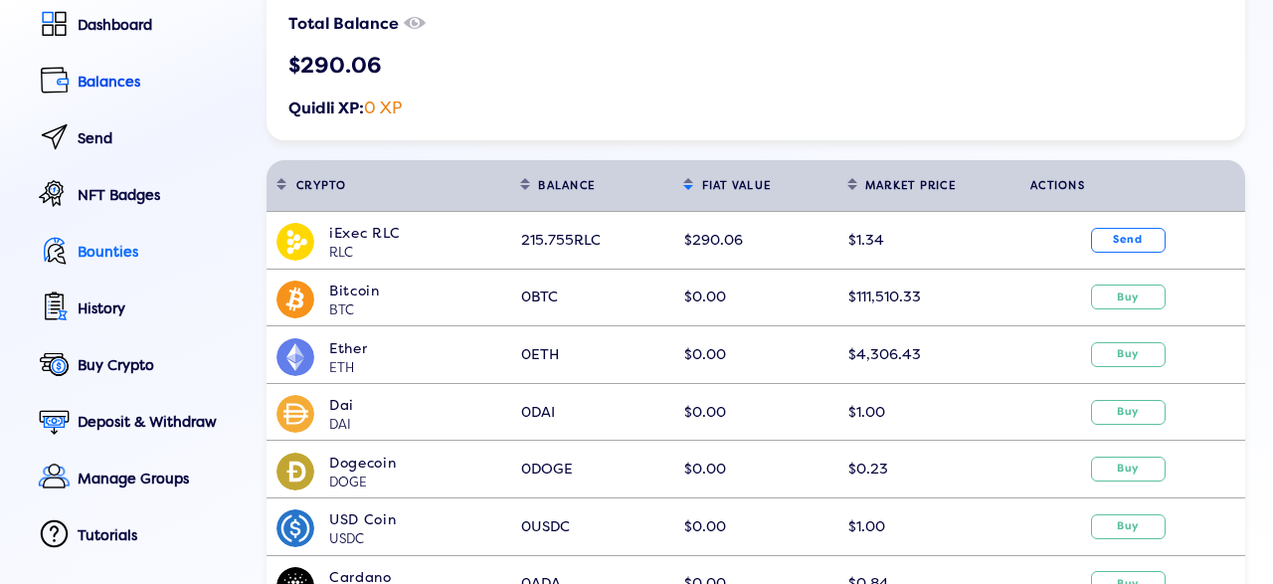
scroll to position [135, 0]
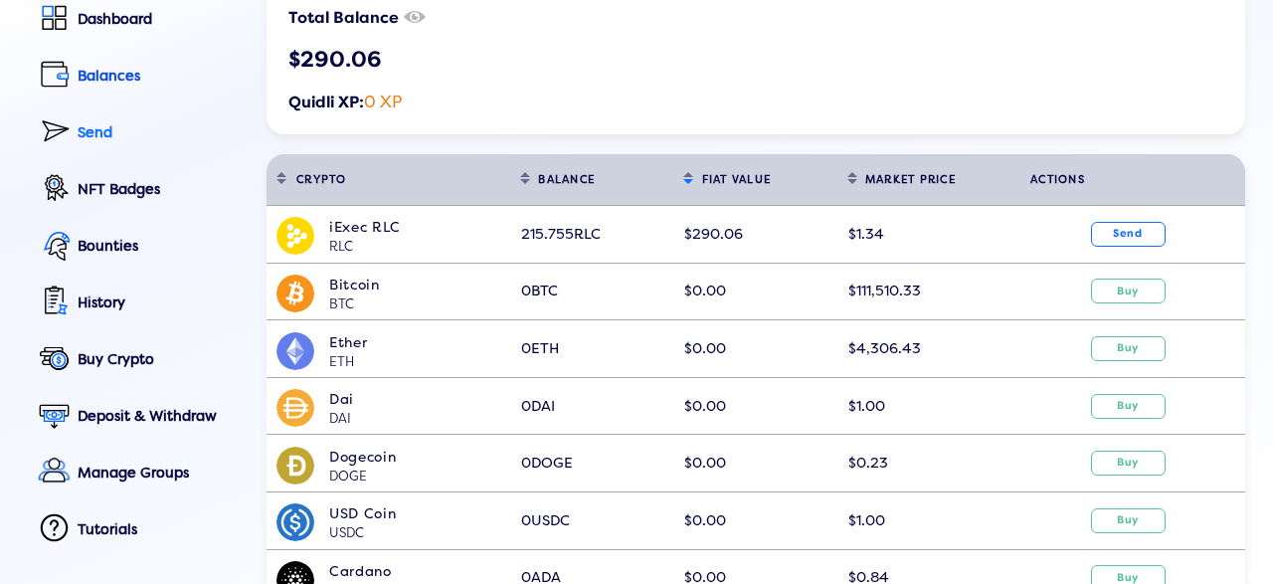
click at [73, 132] on div at bounding box center [54, 129] width 42 height 37
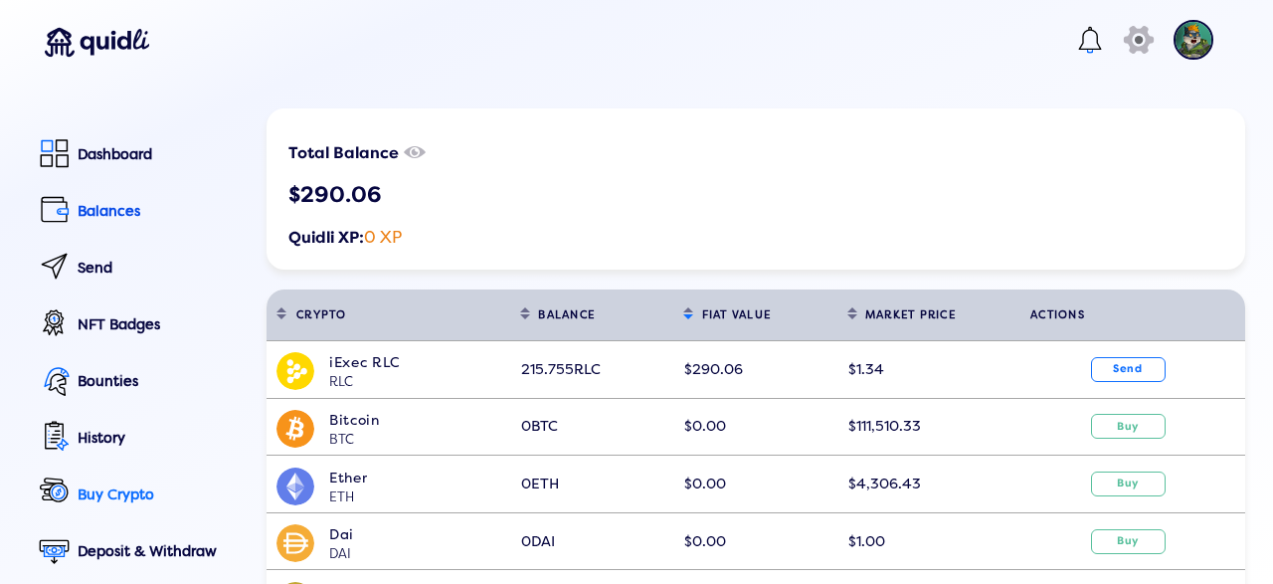
scroll to position [135, 0]
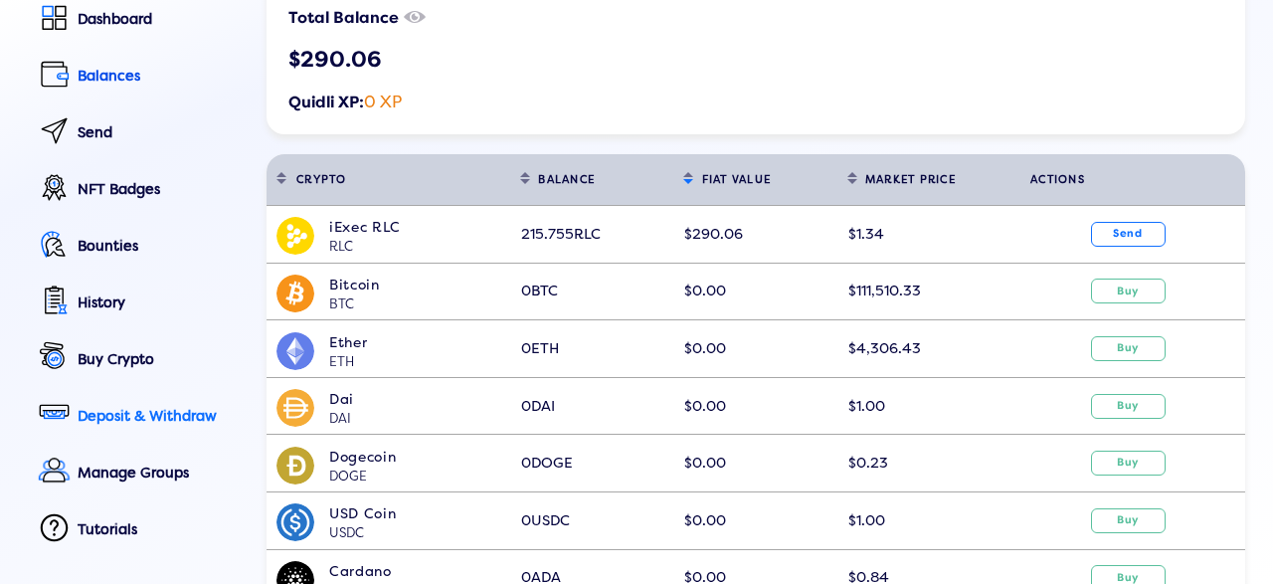
click at [142, 409] on div "Deposit & Withdraw" at bounding box center [158, 416] width 161 height 17
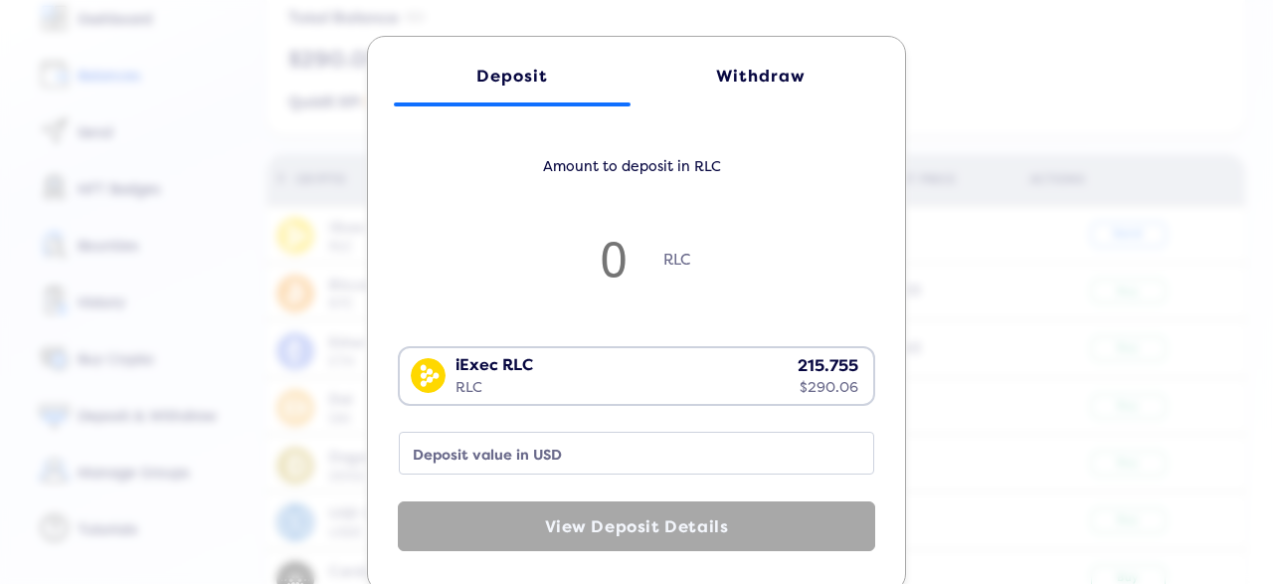
scroll to position [0, 0]
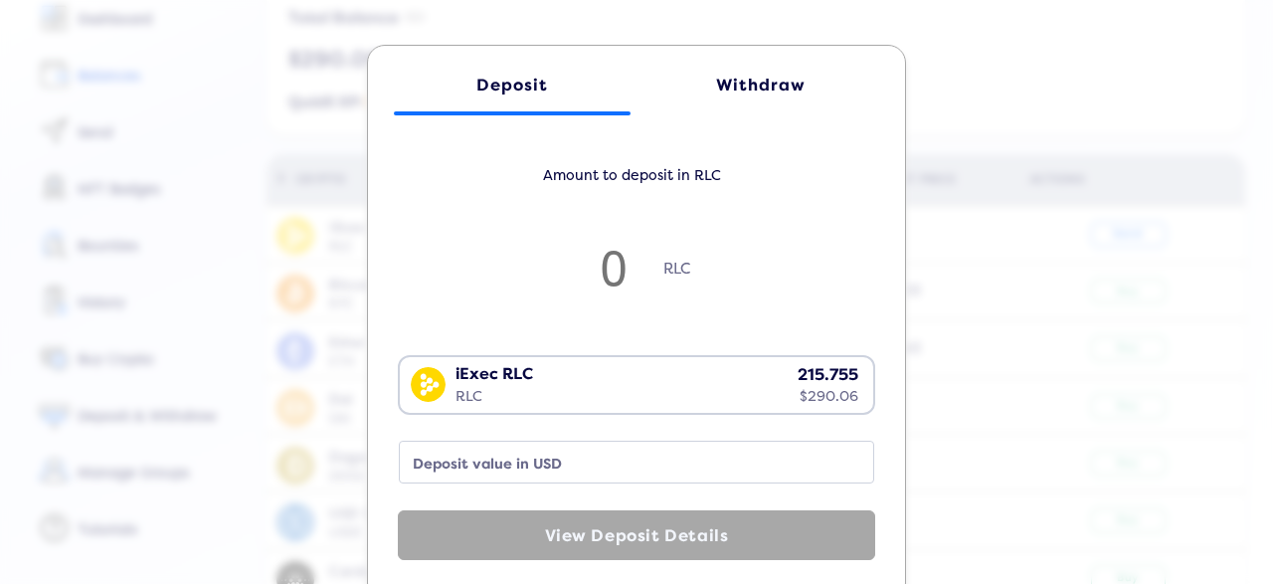
click at [742, 90] on div "Withdraw" at bounding box center [760, 85] width 197 height 19
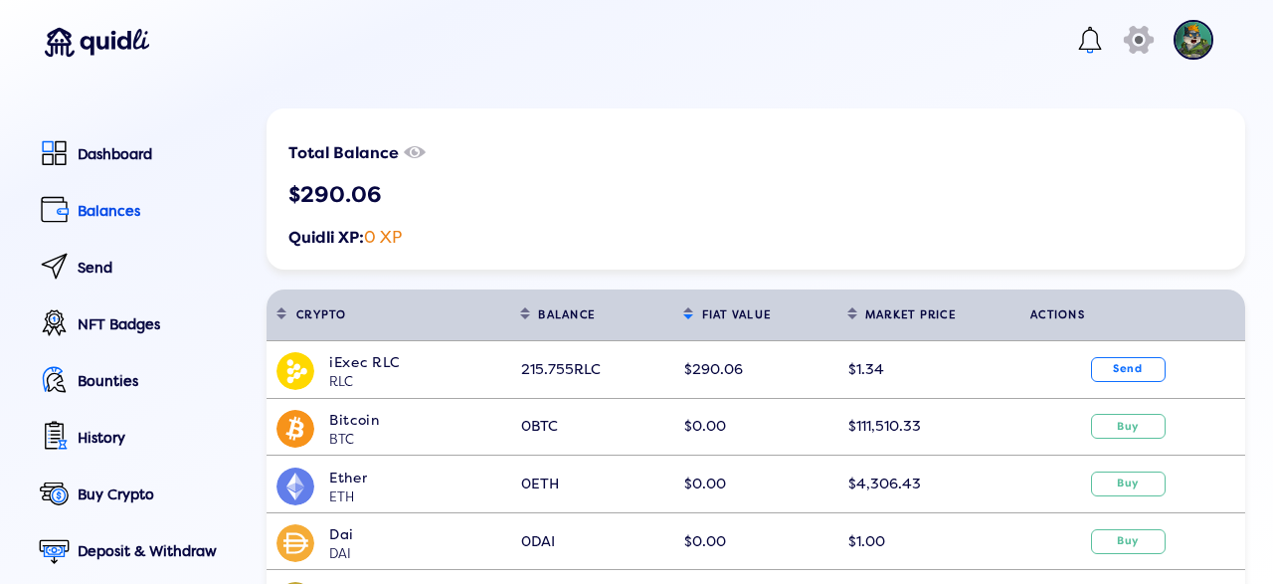
click at [1197, 43] on img at bounding box center [1194, 40] width 40 height 40
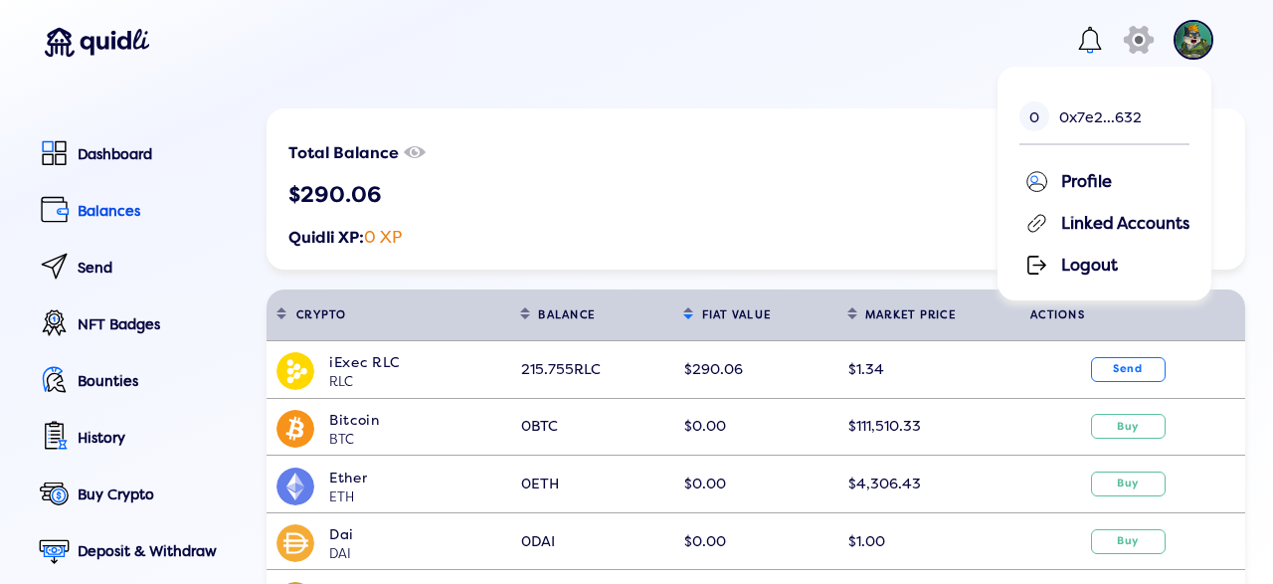
click at [1093, 182] on div "Profile" at bounding box center [1107, 180] width 165 height 30
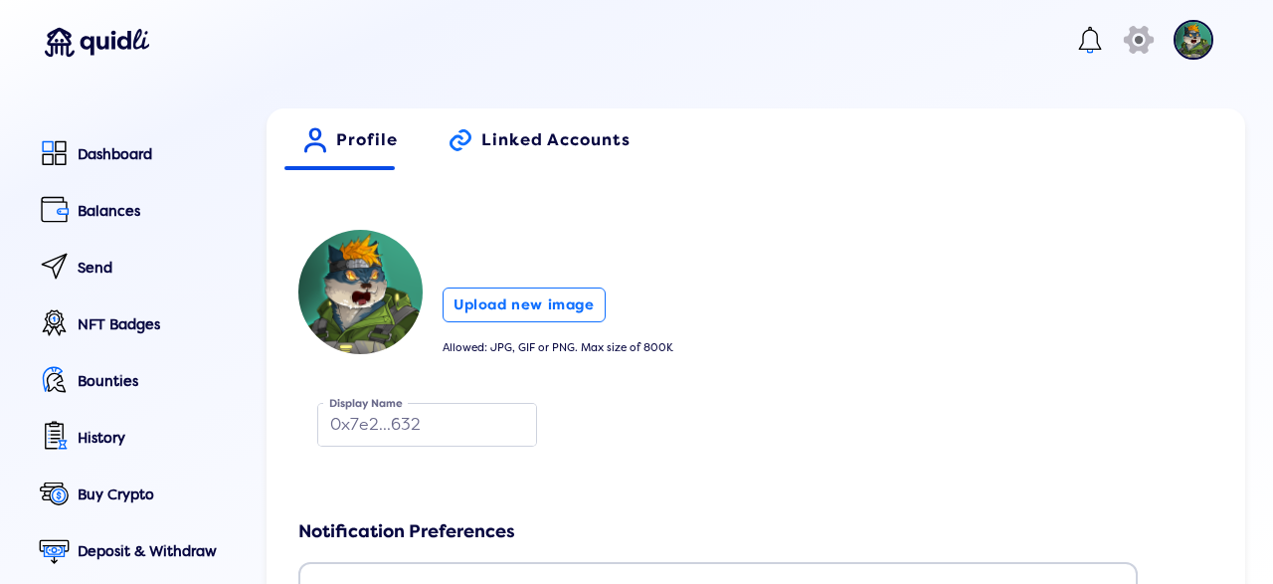
click at [505, 137] on span "Linked Accounts" at bounding box center [555, 147] width 149 height 34
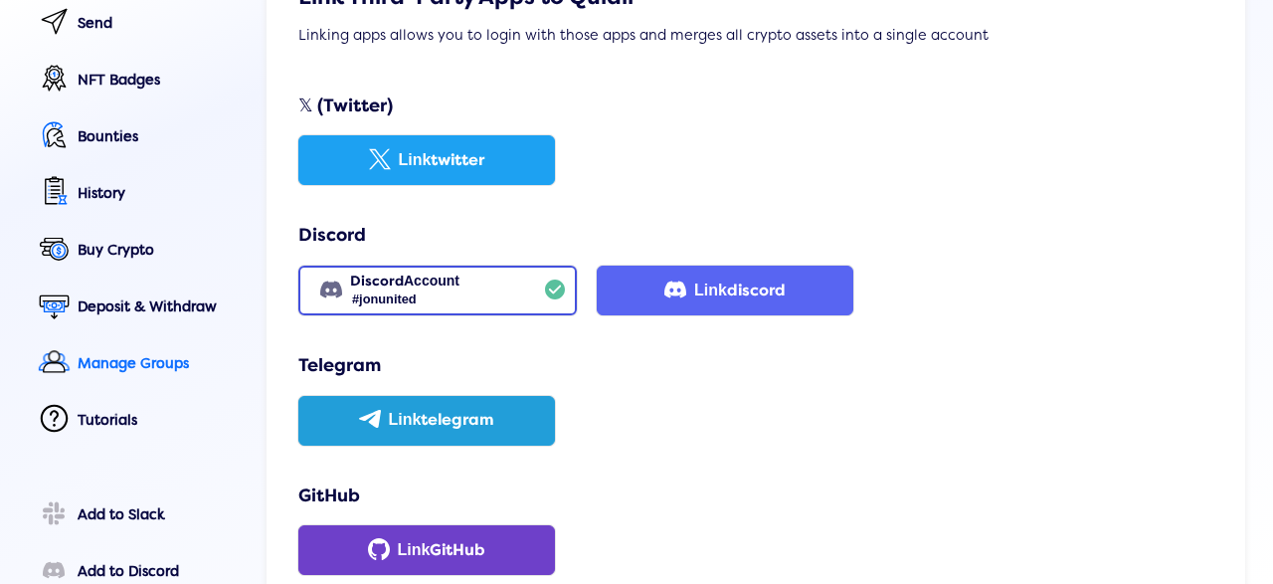
scroll to position [109, 0]
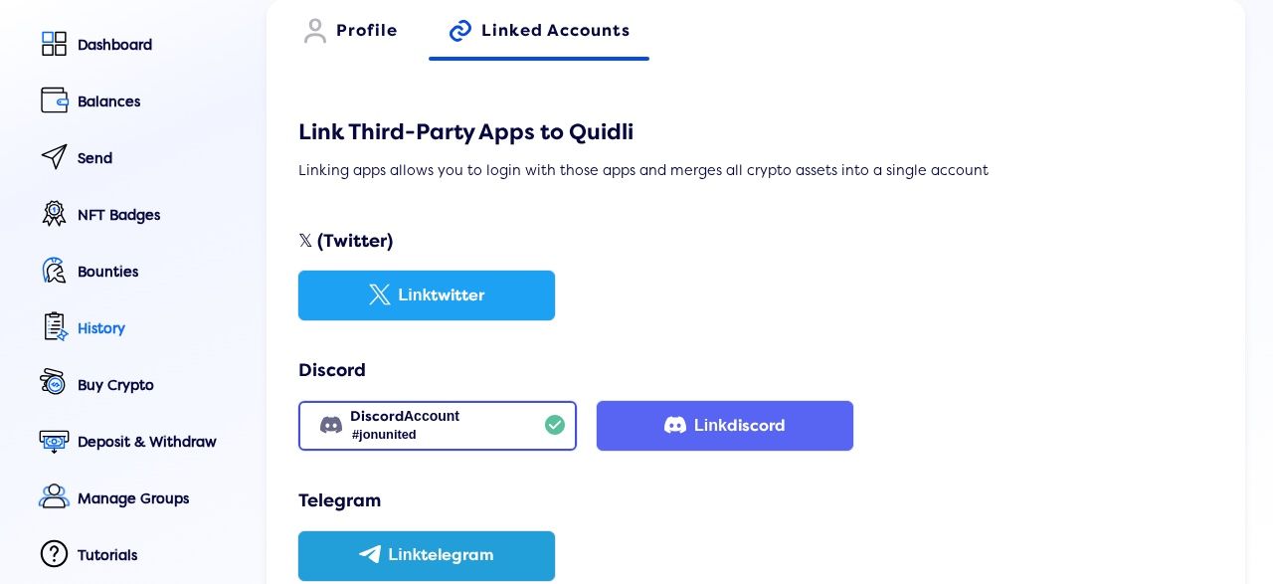
click at [110, 334] on div "History" at bounding box center [158, 328] width 161 height 17
select select "50"
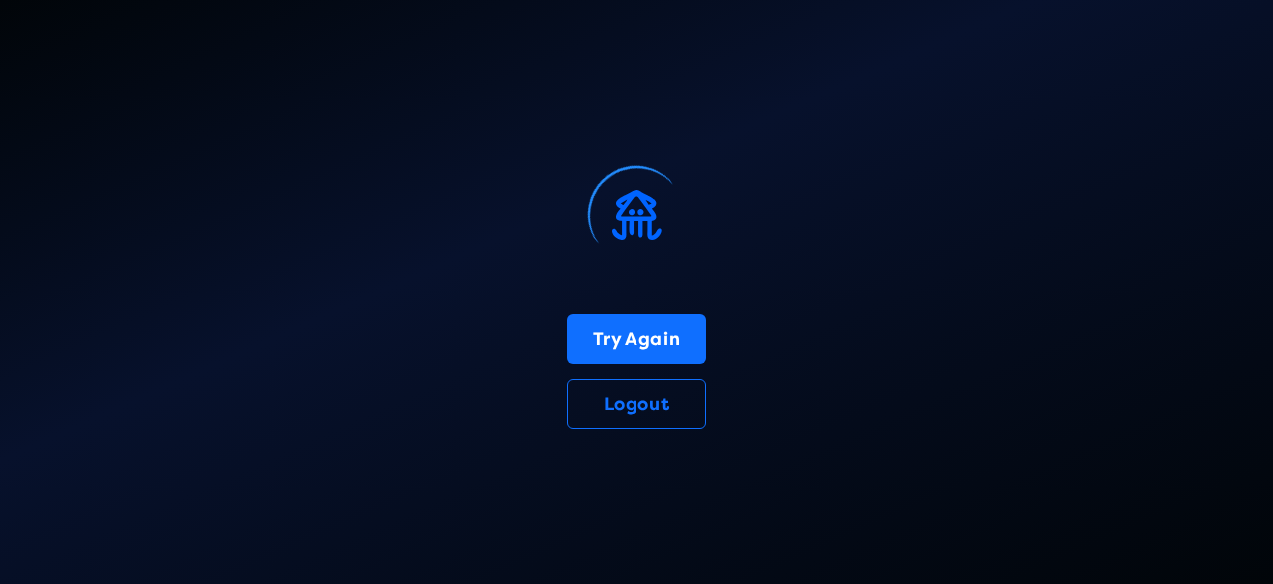
select select "50"
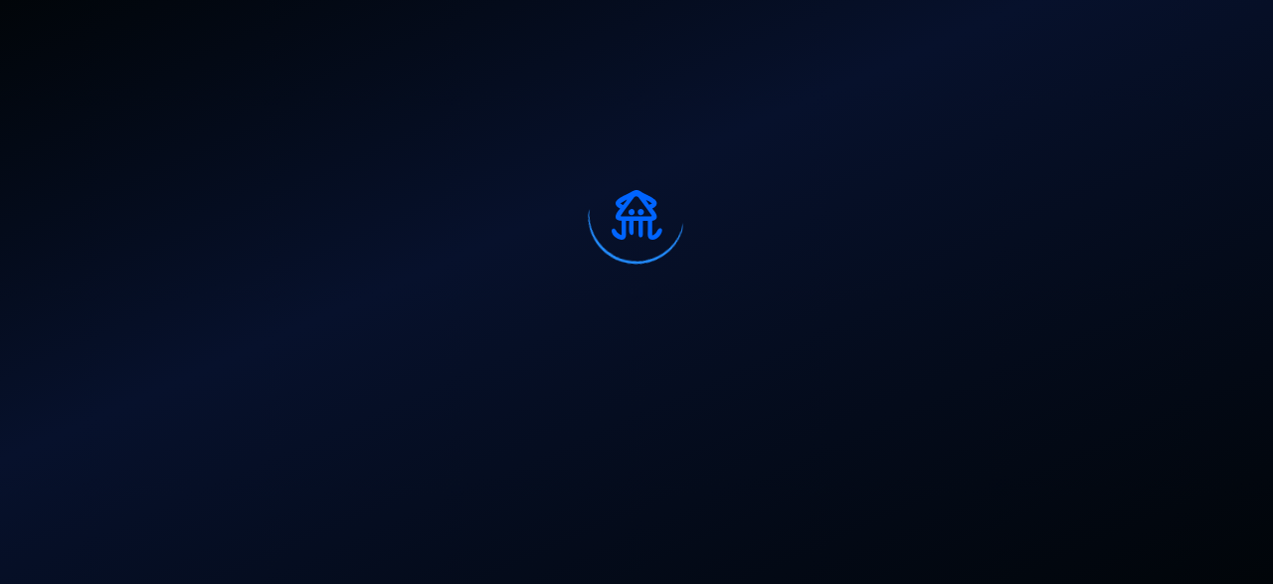
select select "50"
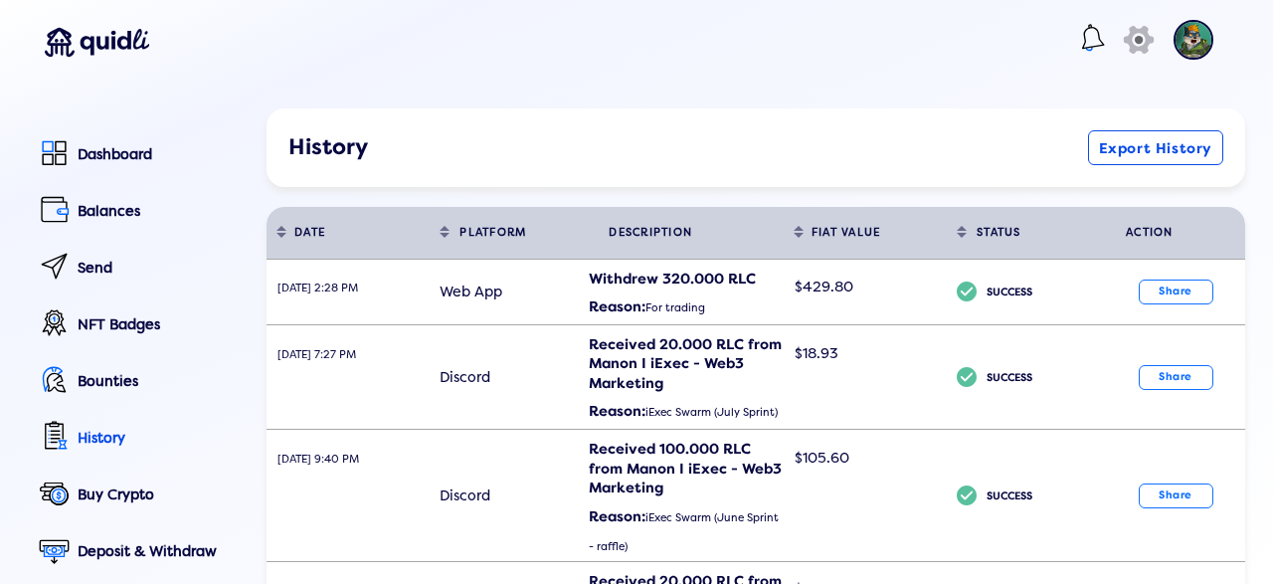
click at [1205, 44] on img at bounding box center [1194, 40] width 40 height 40
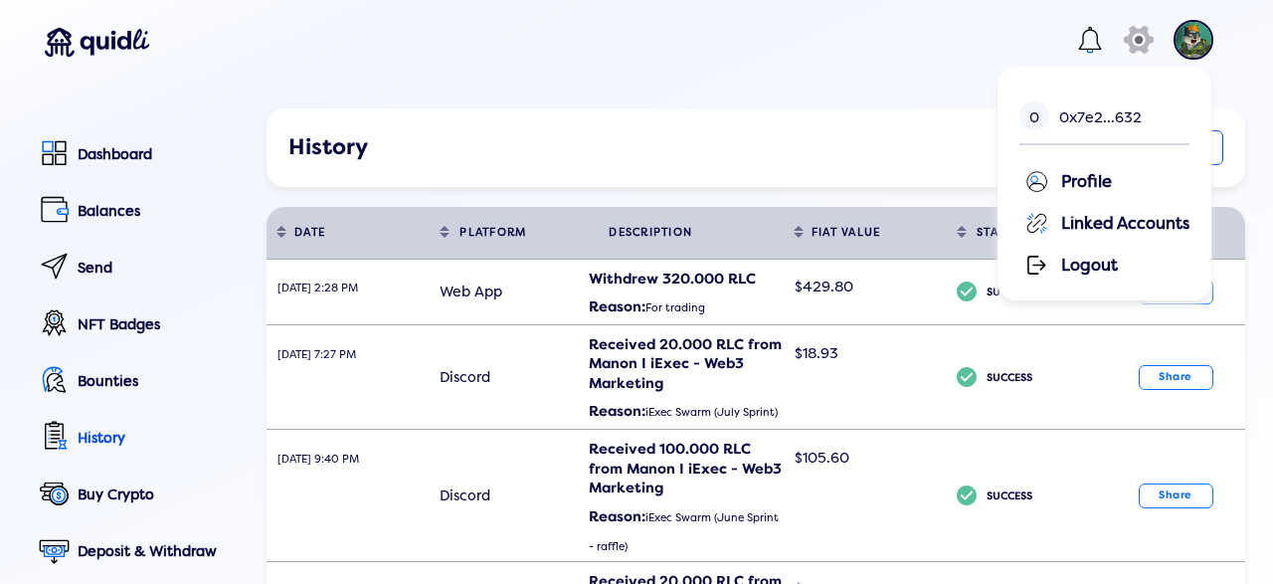
click at [1102, 270] on div "Logout" at bounding box center [1107, 264] width 165 height 30
